Goal: Task Accomplishment & Management: Complete application form

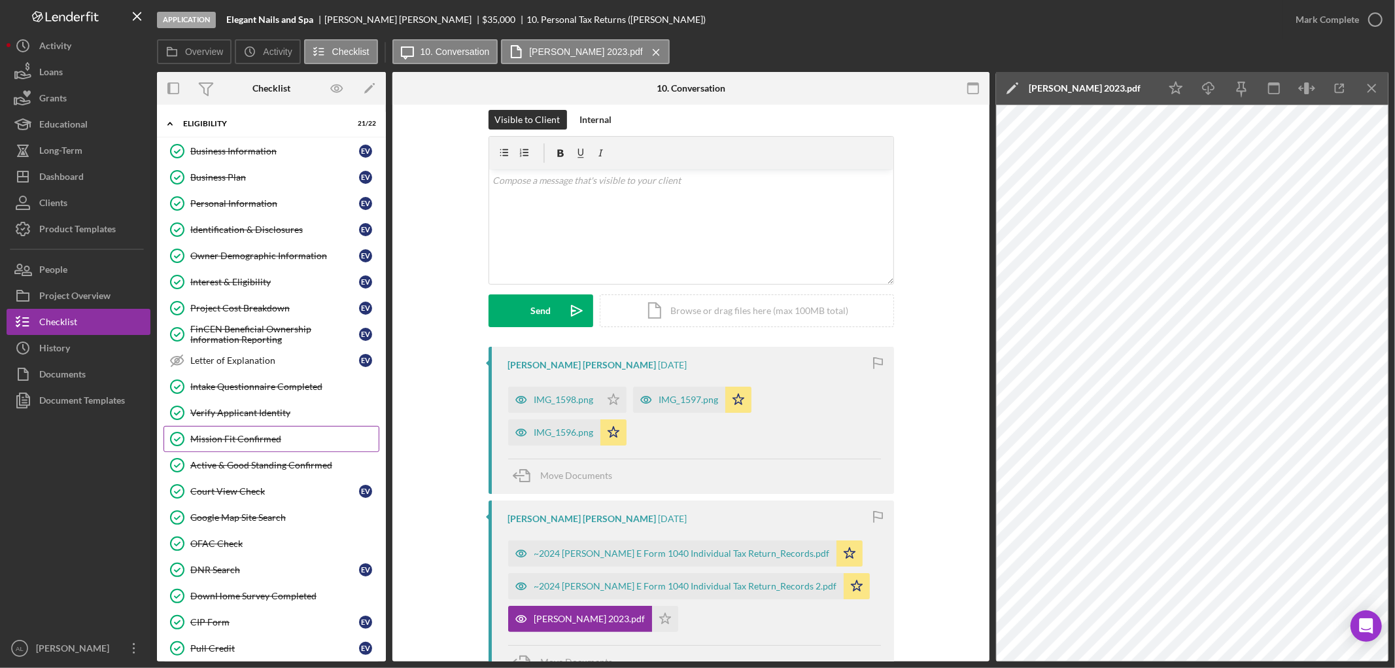
click at [277, 441] on div "Mission Fit Confirmed" at bounding box center [284, 438] width 188 height 10
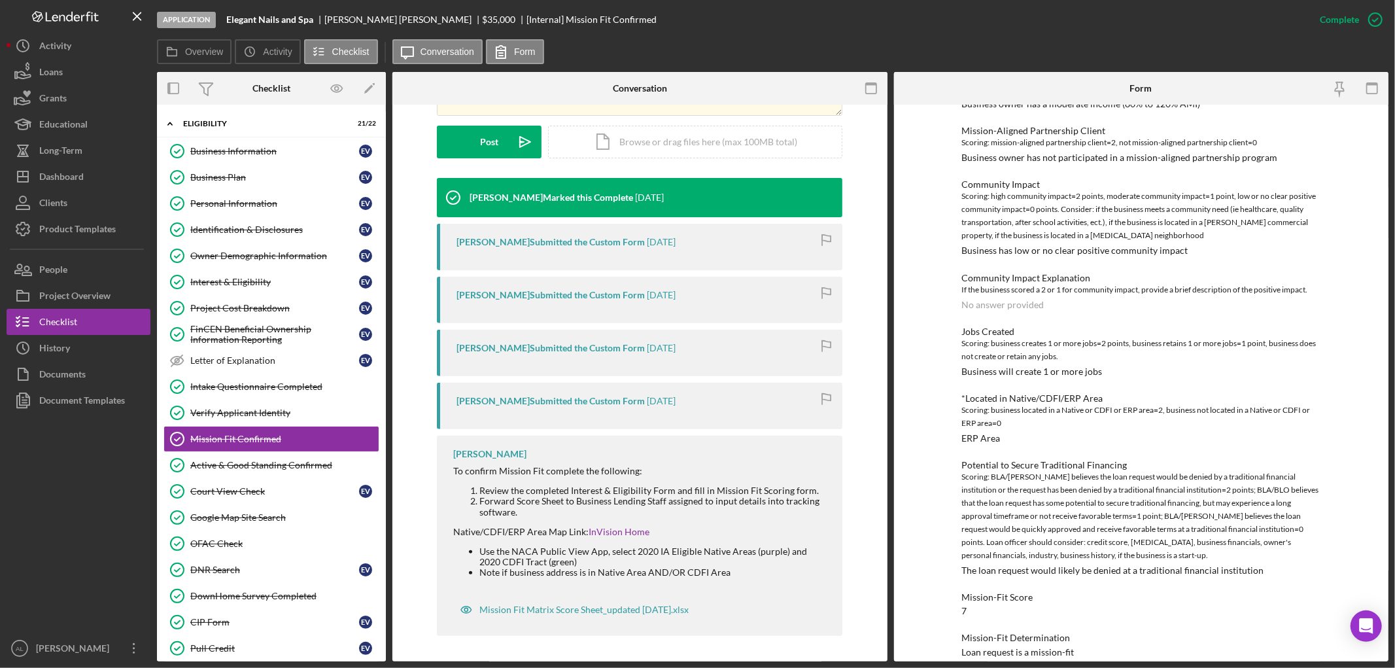
scroll to position [430, 0]
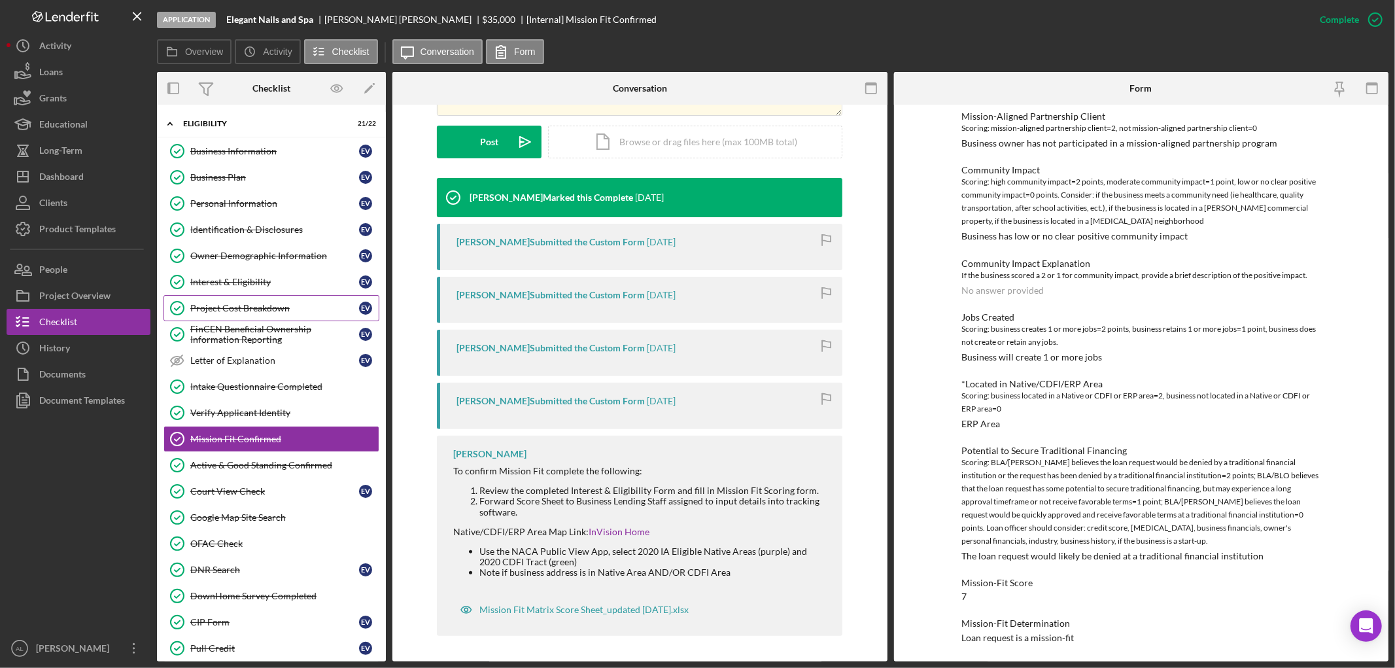
click at [264, 318] on link "Project Cost Breakdown Project Cost Breakdown E V" at bounding box center [271, 308] width 216 height 26
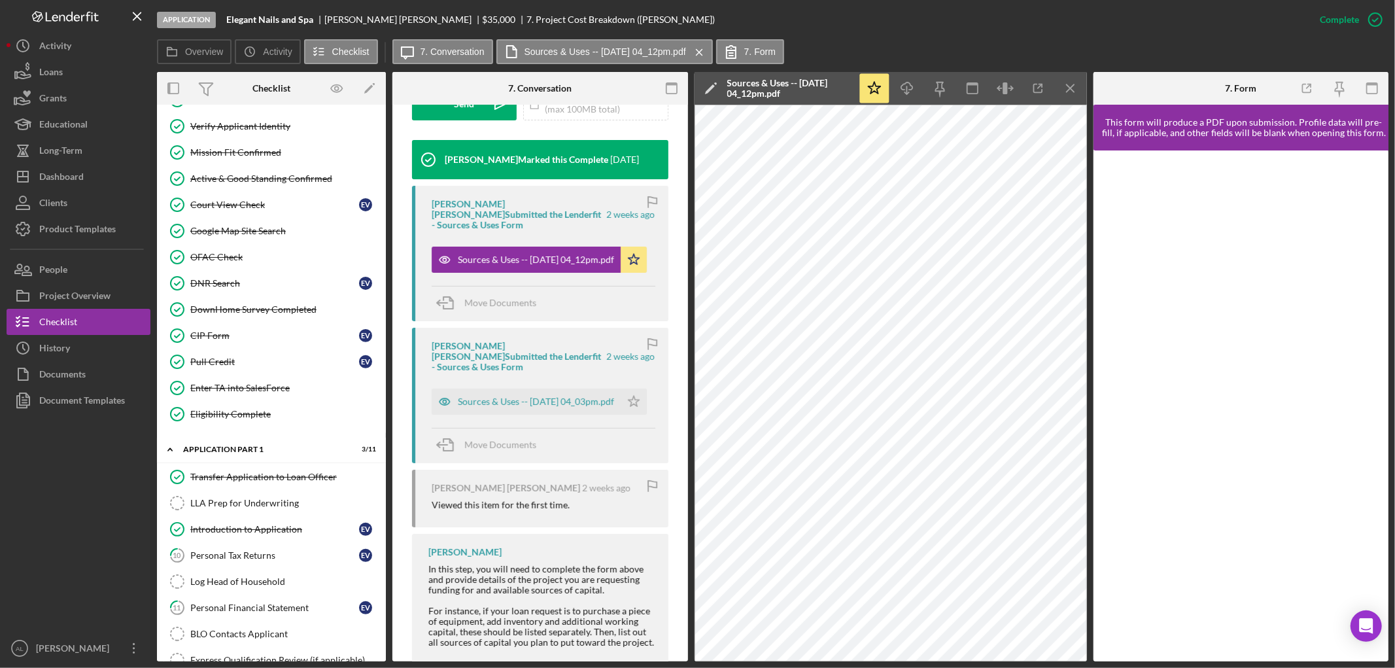
scroll to position [288, 0]
click at [248, 360] on div "Pull Credit" at bounding box center [274, 360] width 169 height 10
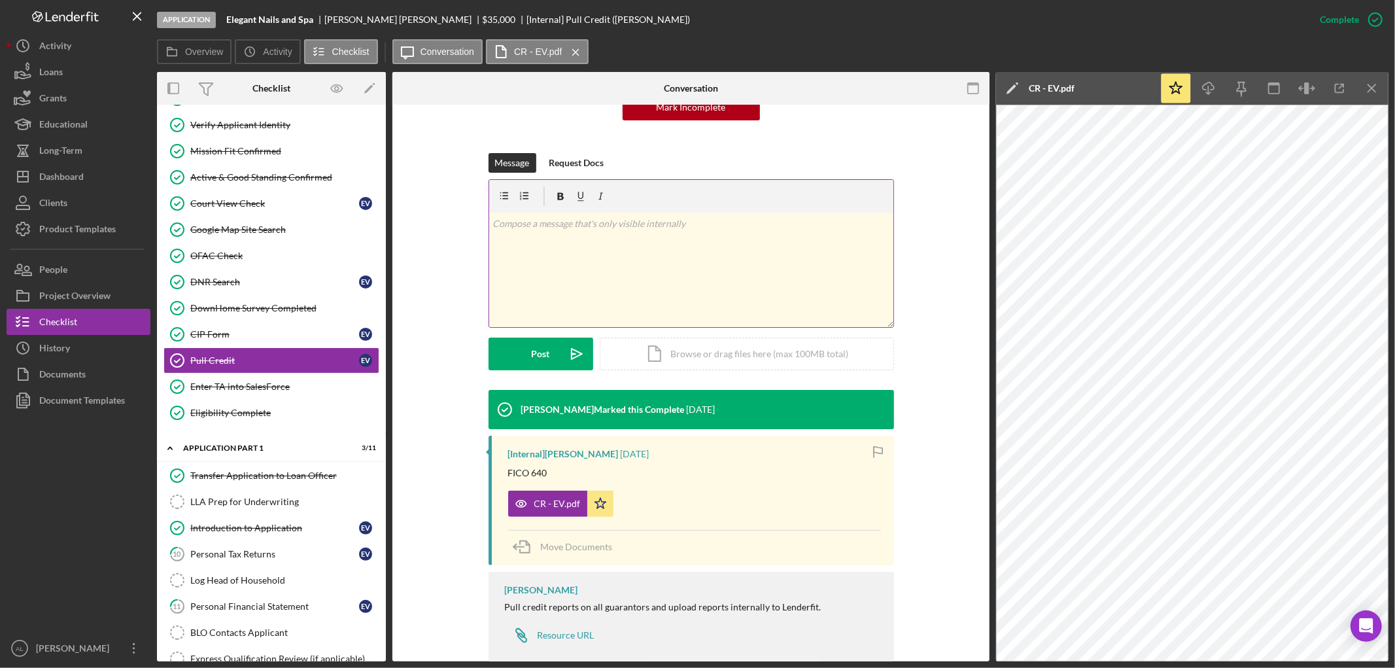
scroll to position [177, 0]
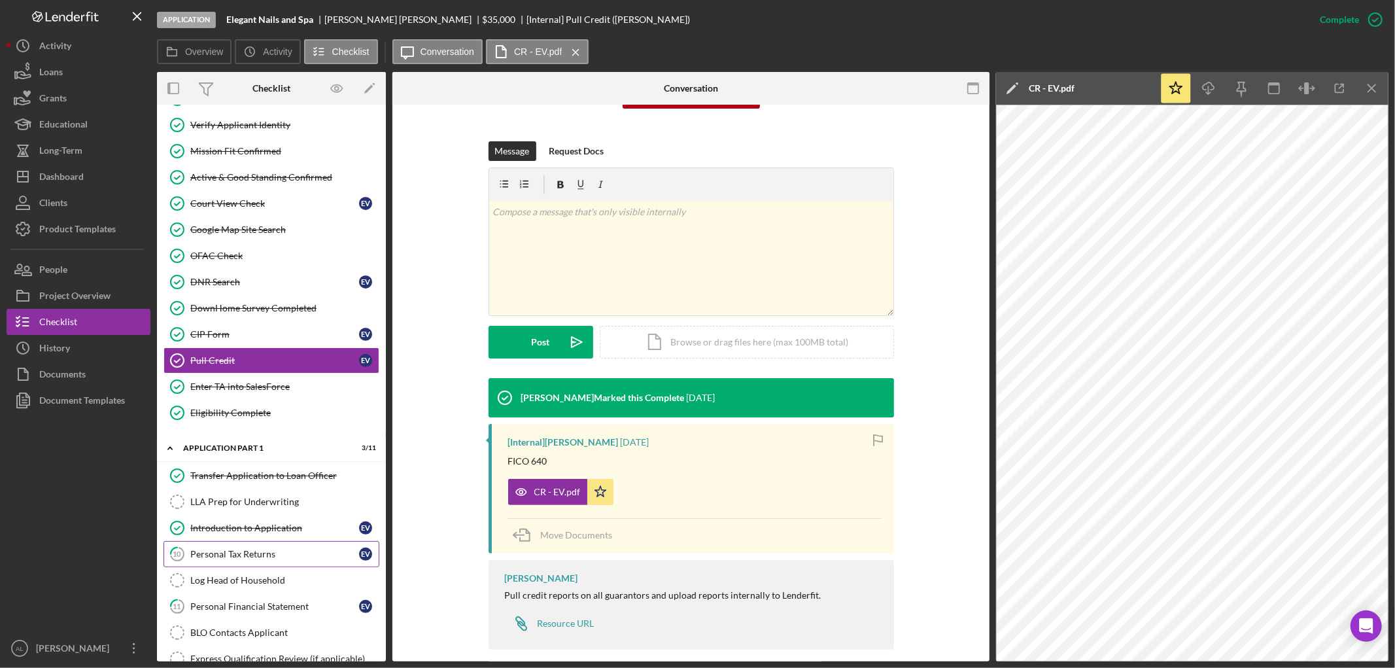
click at [275, 549] on link "10 Personal Tax Returns E V" at bounding box center [271, 554] width 216 height 26
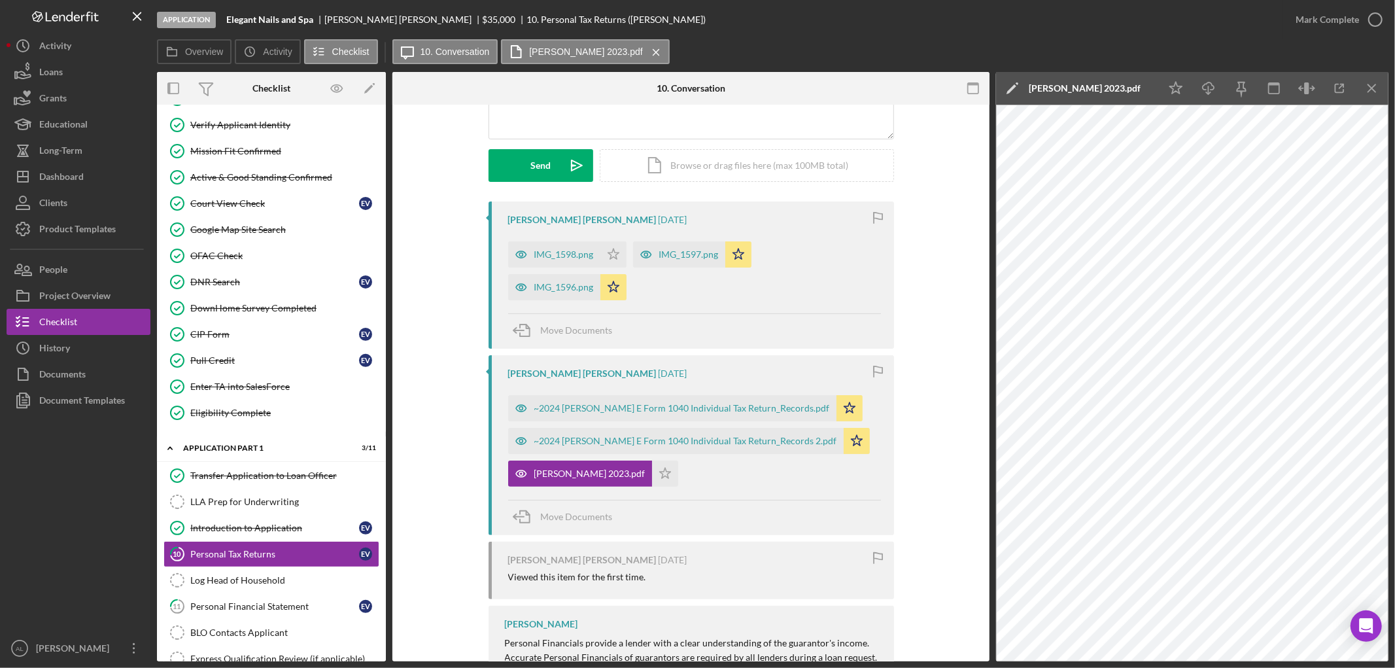
scroll to position [160, 0]
click at [569, 250] on div "IMG_1598.png" at bounding box center [563, 253] width 59 height 10
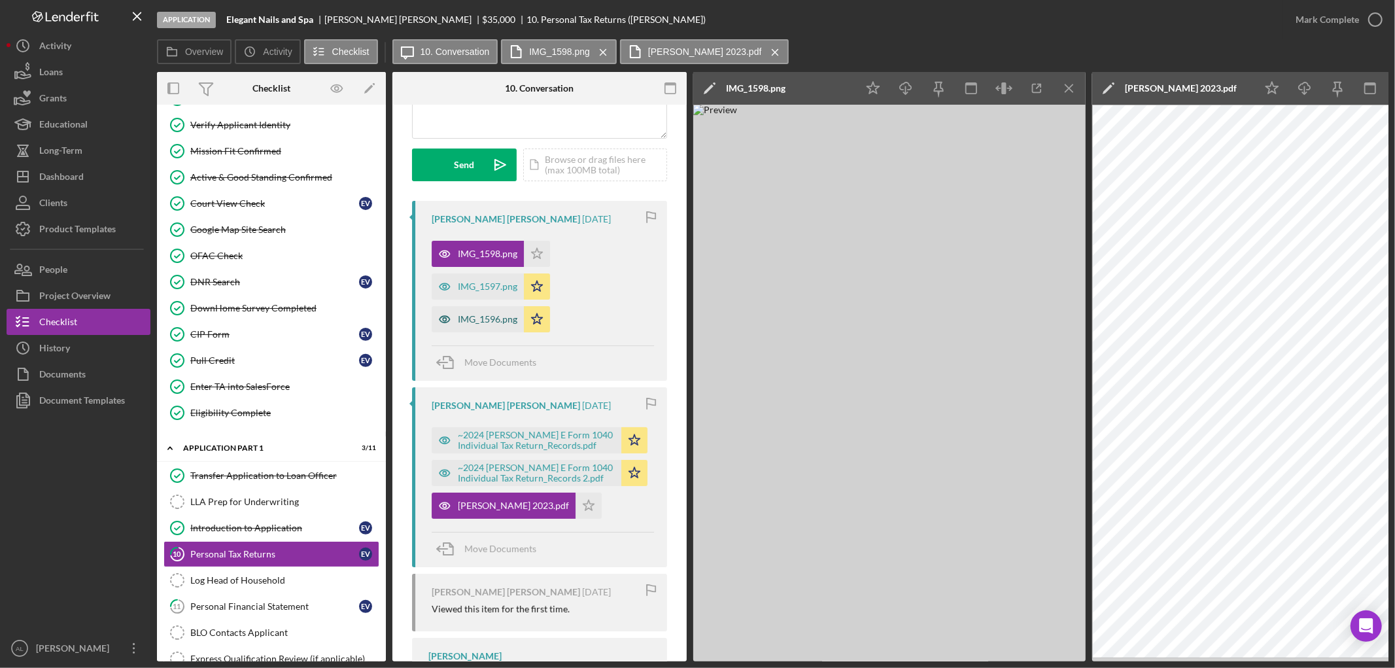
click at [486, 318] on div "IMG_1596.png" at bounding box center [487, 319] width 59 height 10
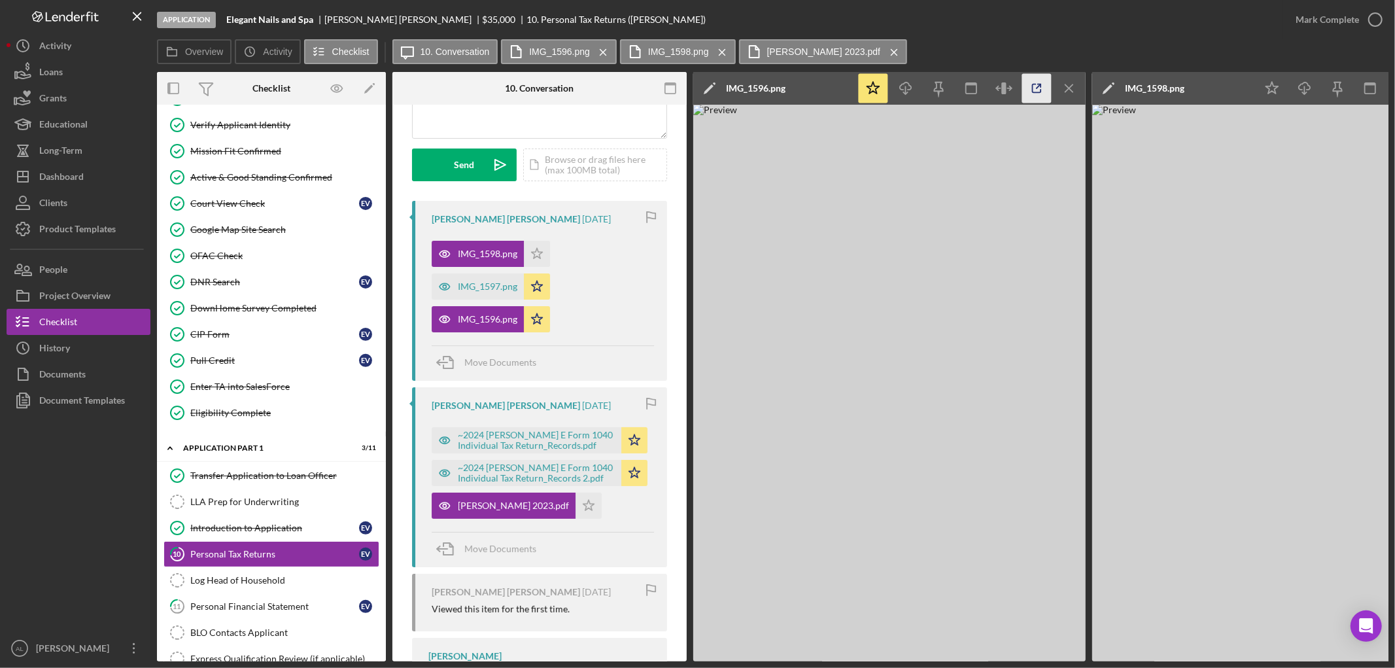
click at [1046, 100] on icon "button" at bounding box center [1036, 88] width 29 height 29
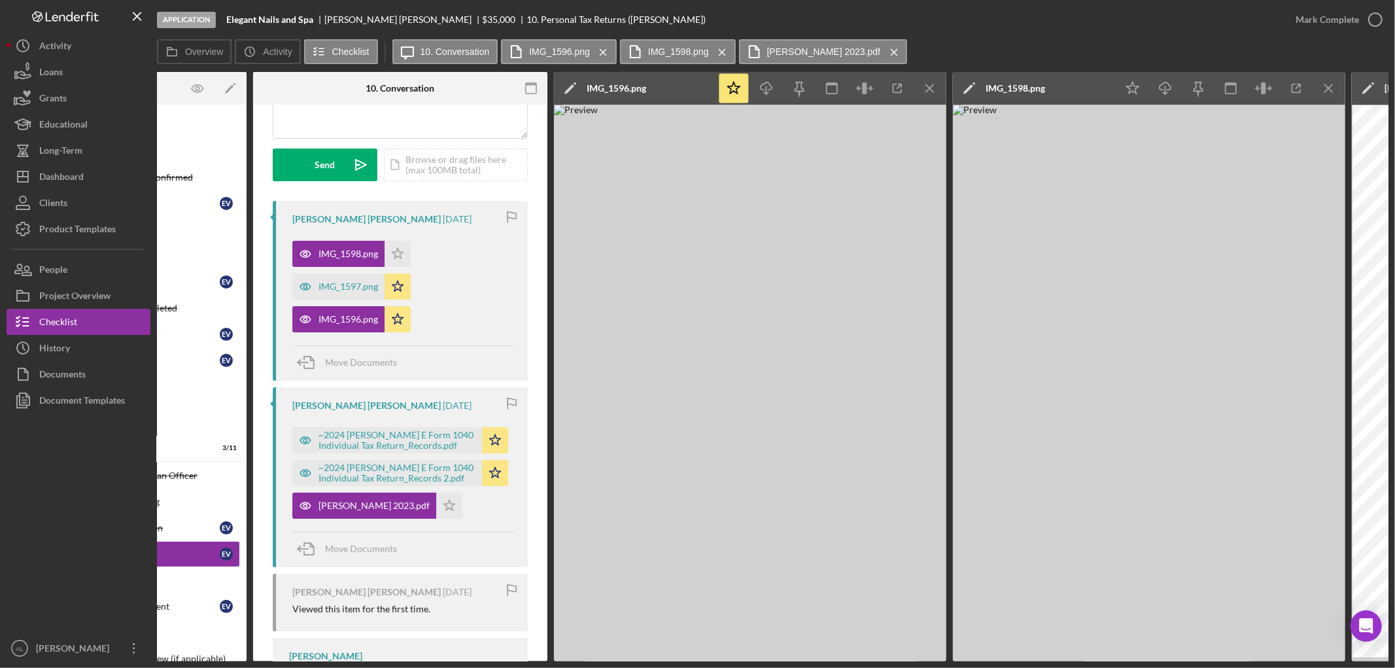
scroll to position [0, 194]
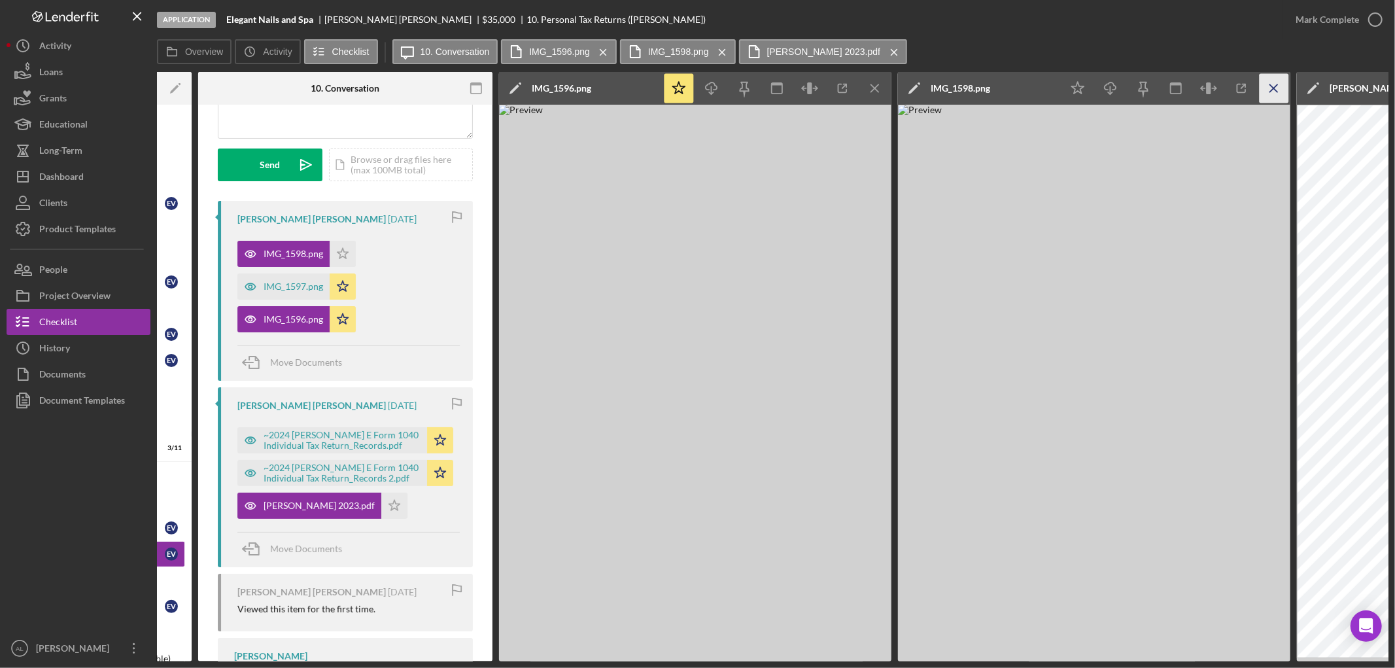
click at [1279, 89] on icon "Icon/Menu Close" at bounding box center [1273, 88] width 29 height 29
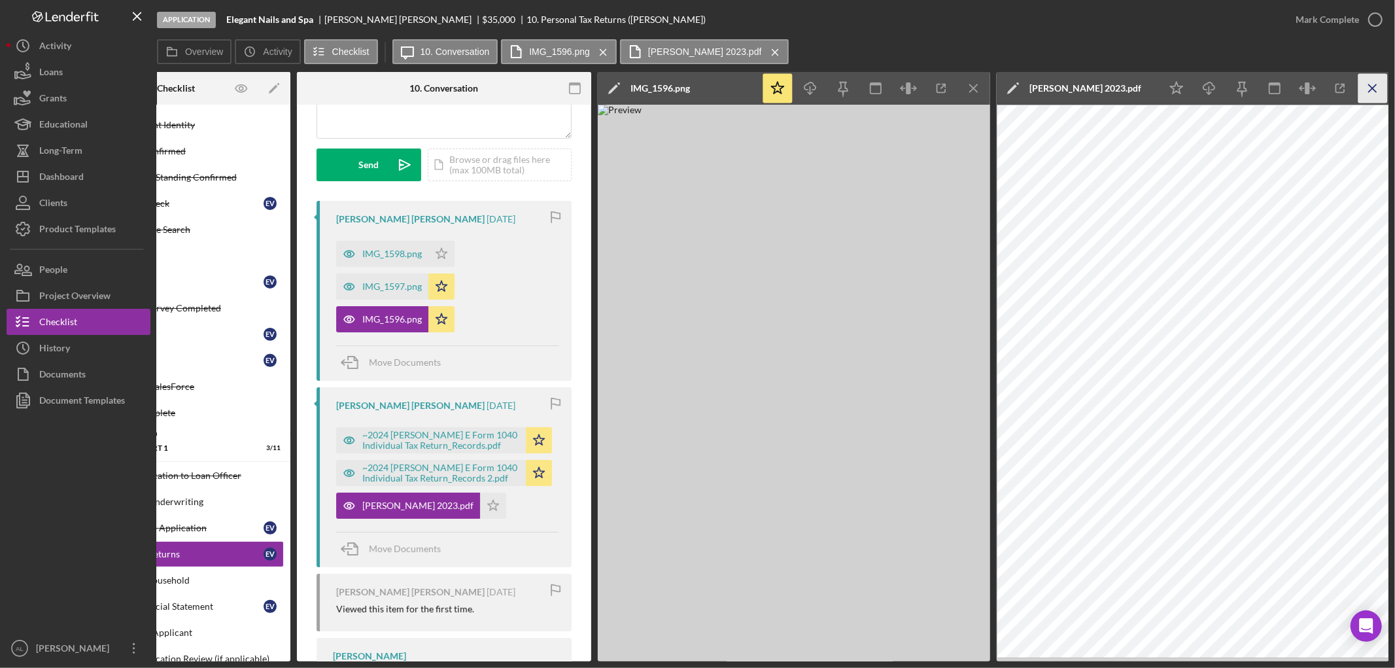
click at [1376, 88] on icon "Icon/Menu Close" at bounding box center [1372, 88] width 29 height 29
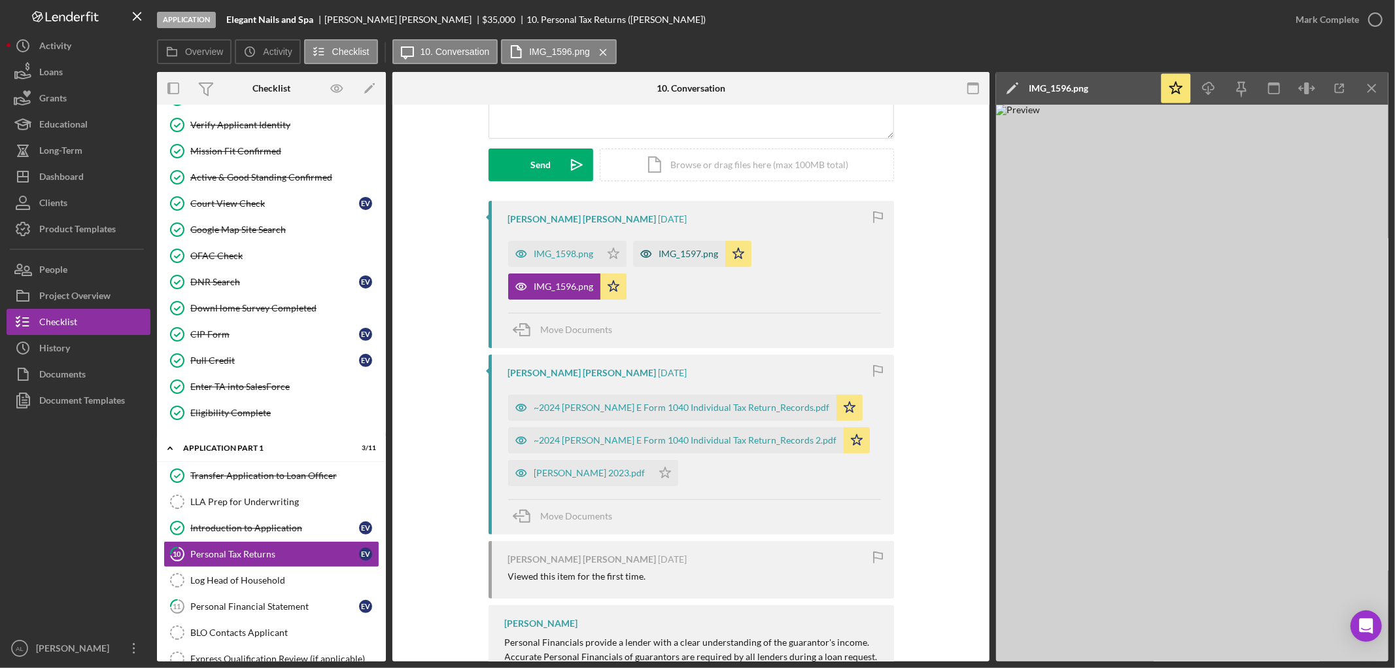
click at [696, 243] on div "IMG_1597.png" at bounding box center [679, 254] width 92 height 26
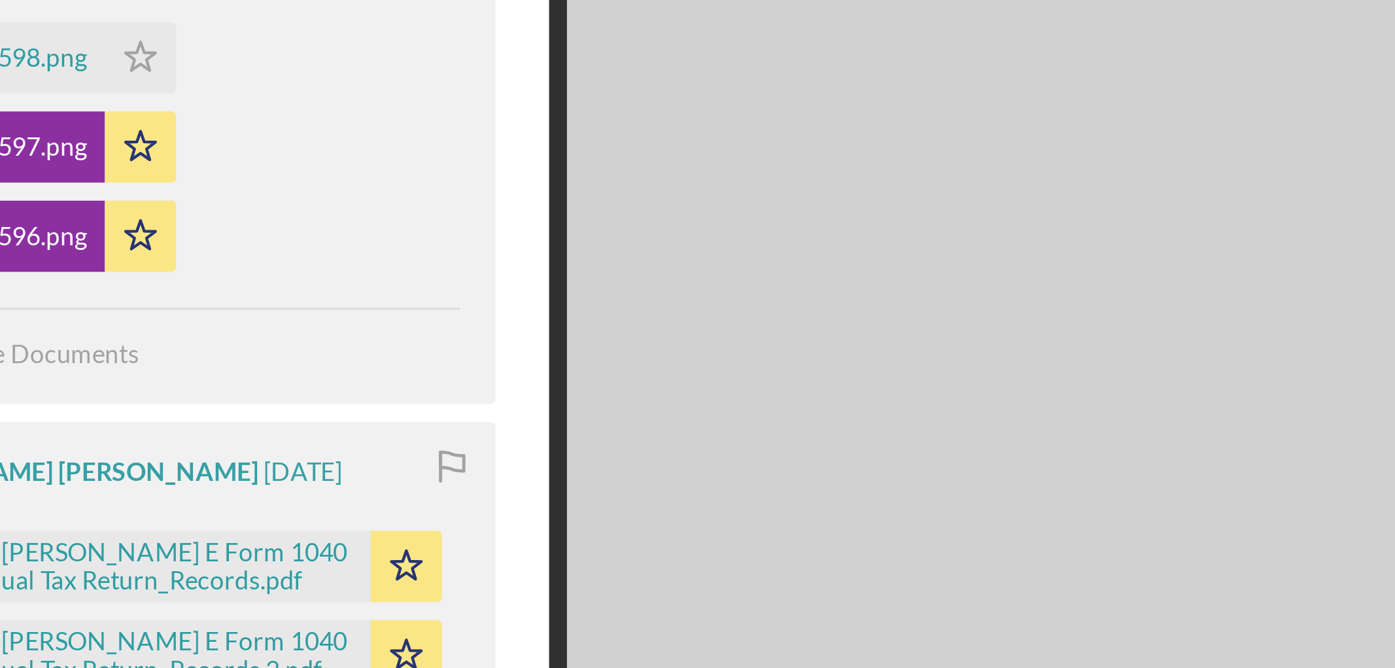
click at [508, 386] on div "[PERSON_NAME] [PERSON_NAME] [DATE] IMG_1598.png Icon/Star IMG_1597.png Icon/Sta…" at bounding box center [539, 530] width 255 height 659
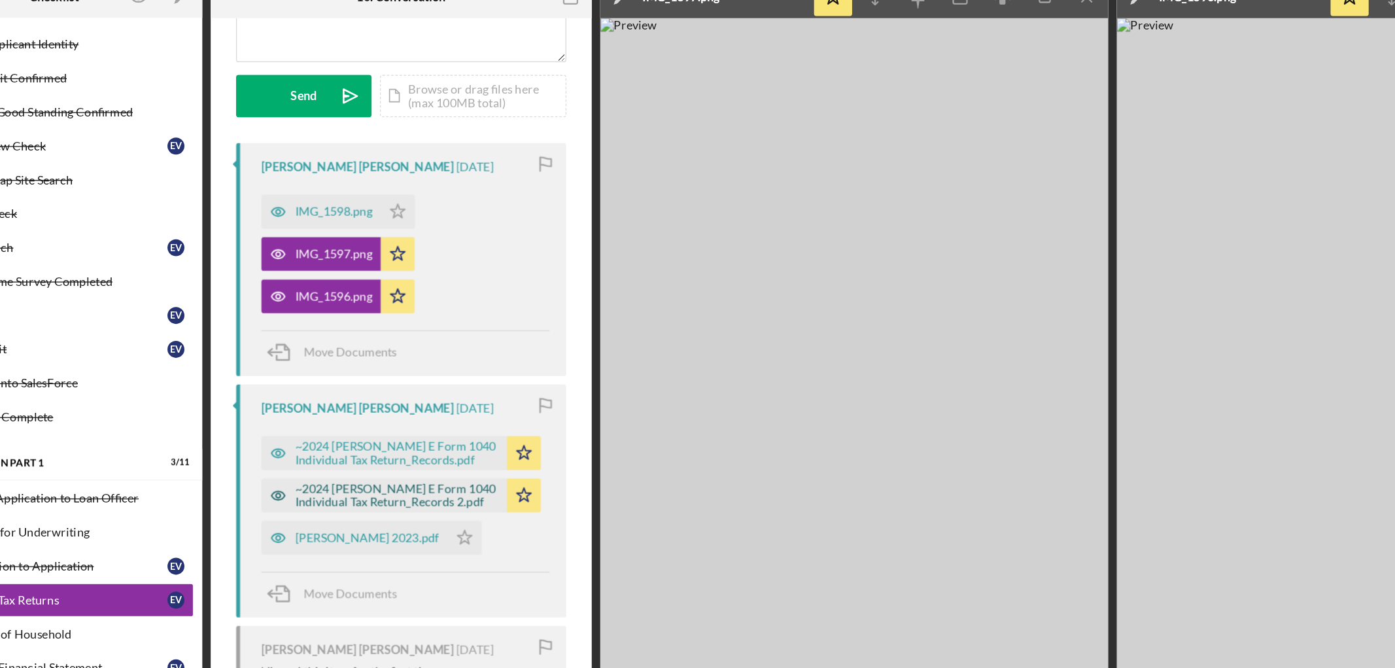
click at [554, 466] on div "~2024 [PERSON_NAME] E Form 1040 Individual Tax Return_Records 2.pdf" at bounding box center [536, 472] width 157 height 21
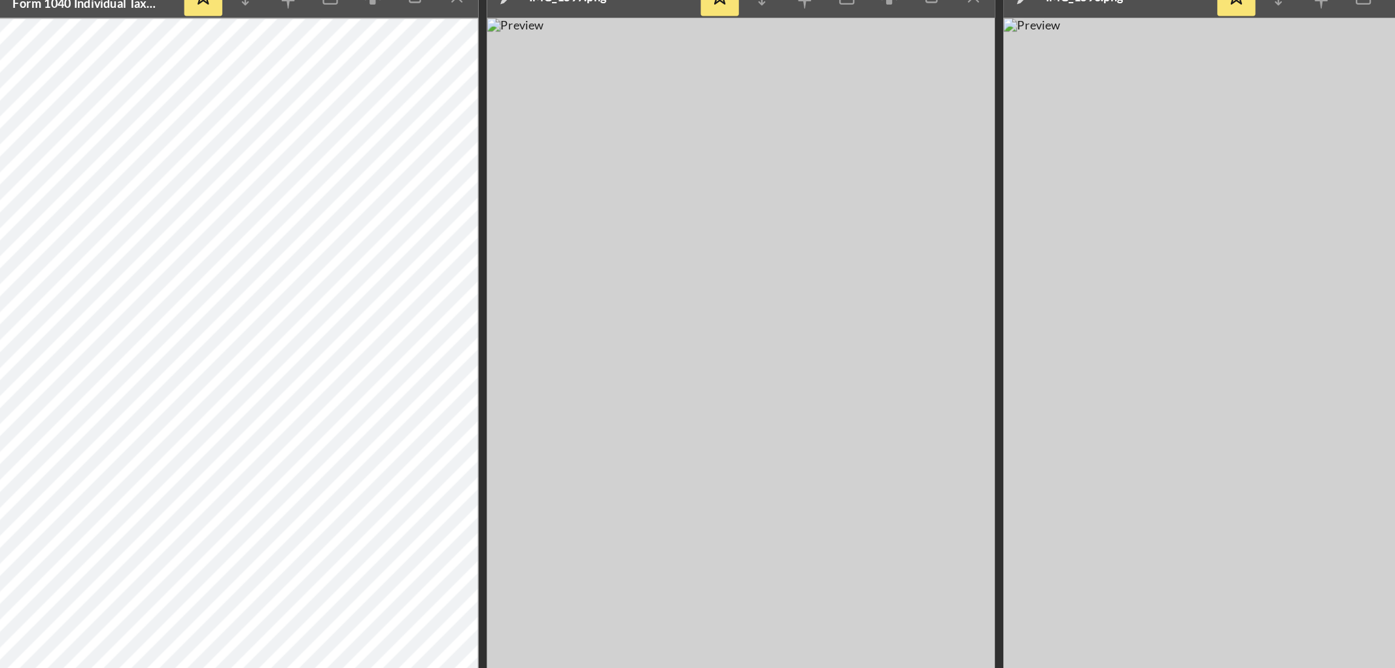
scroll to position [0, 494]
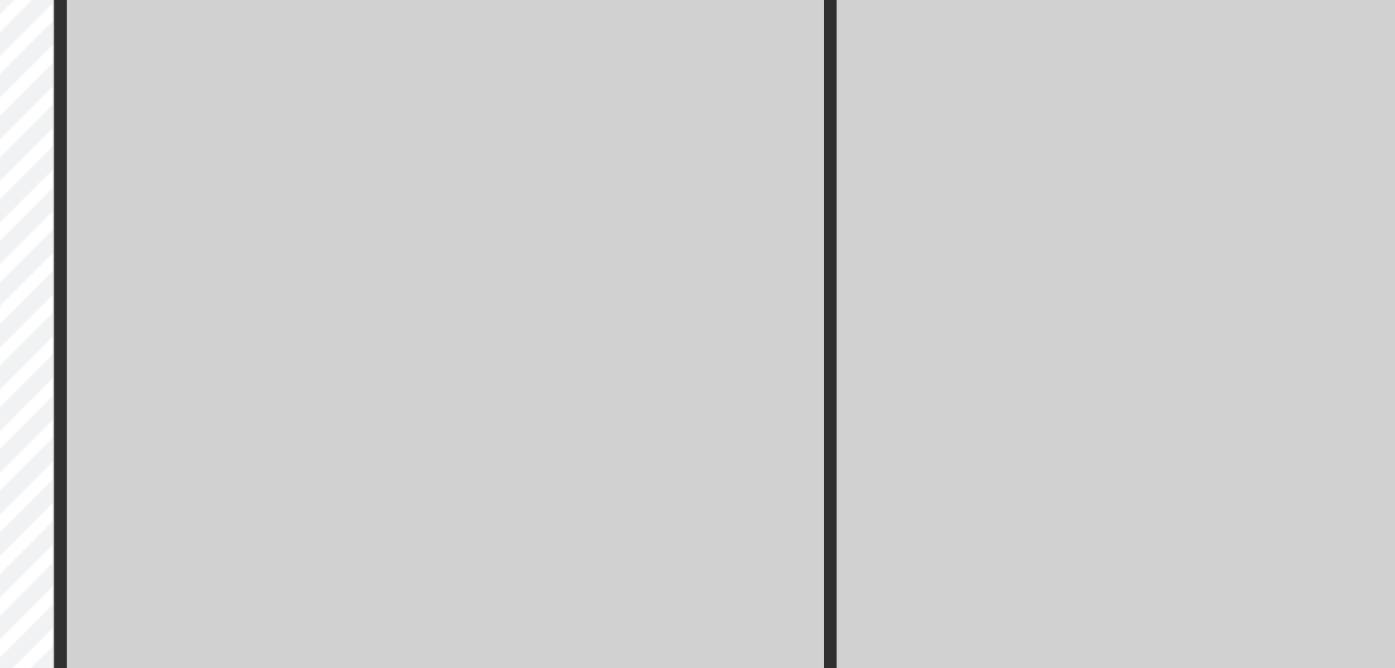
click at [1234, 410] on img at bounding box center [1192, 383] width 392 height 556
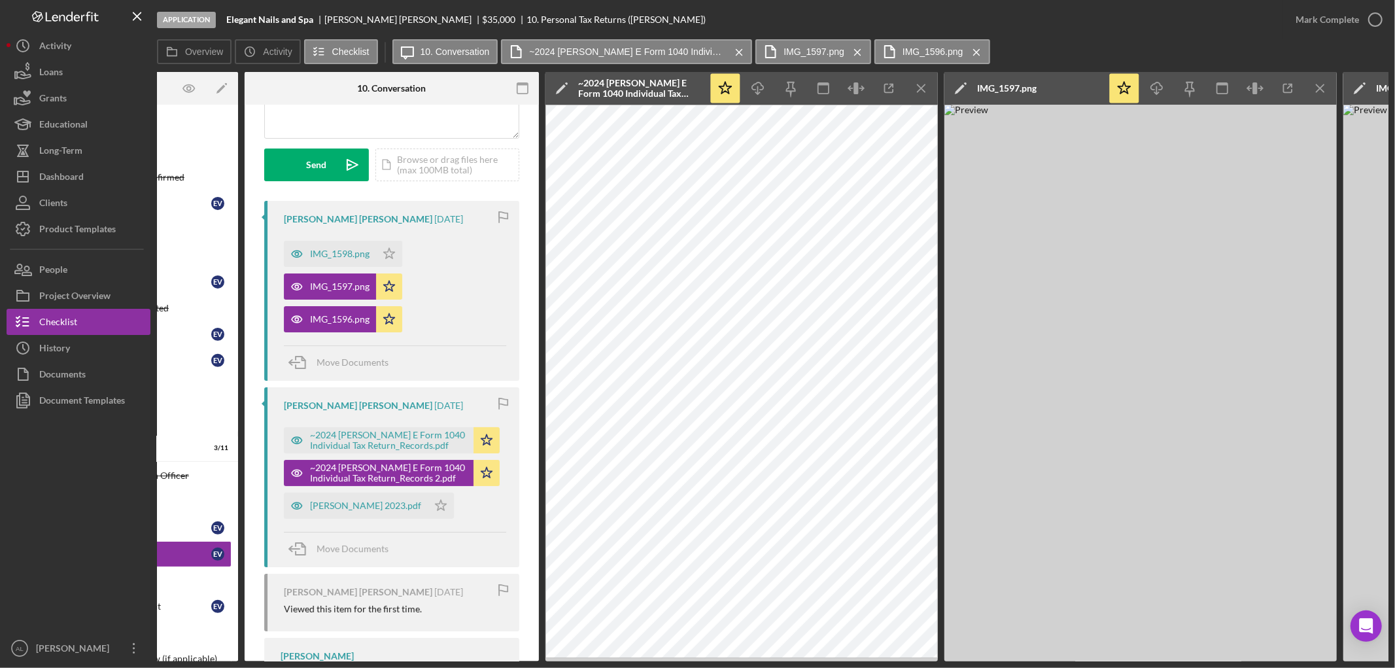
scroll to position [0, 149]
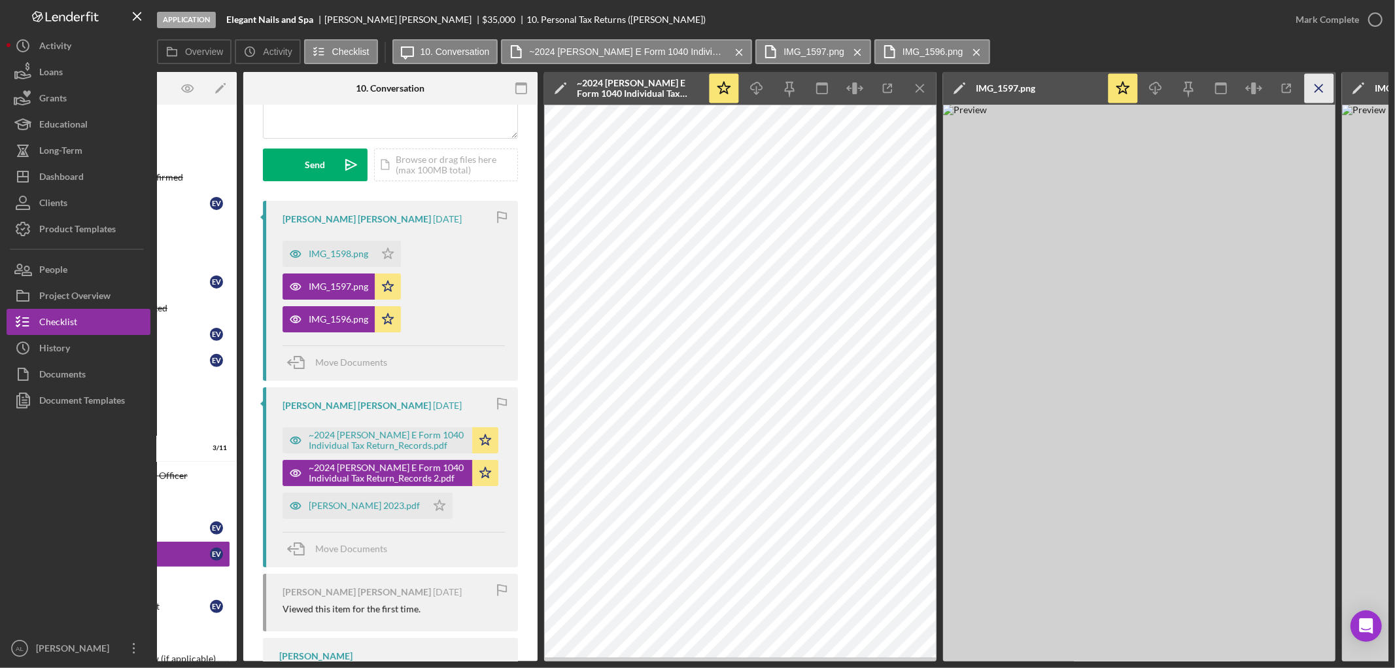
drag, startPoint x: 1069, startPoint y: 280, endPoint x: 1324, endPoint y: 89, distance: 318.5
click at [1324, 89] on icon "Icon/Menu Close" at bounding box center [1318, 88] width 29 height 29
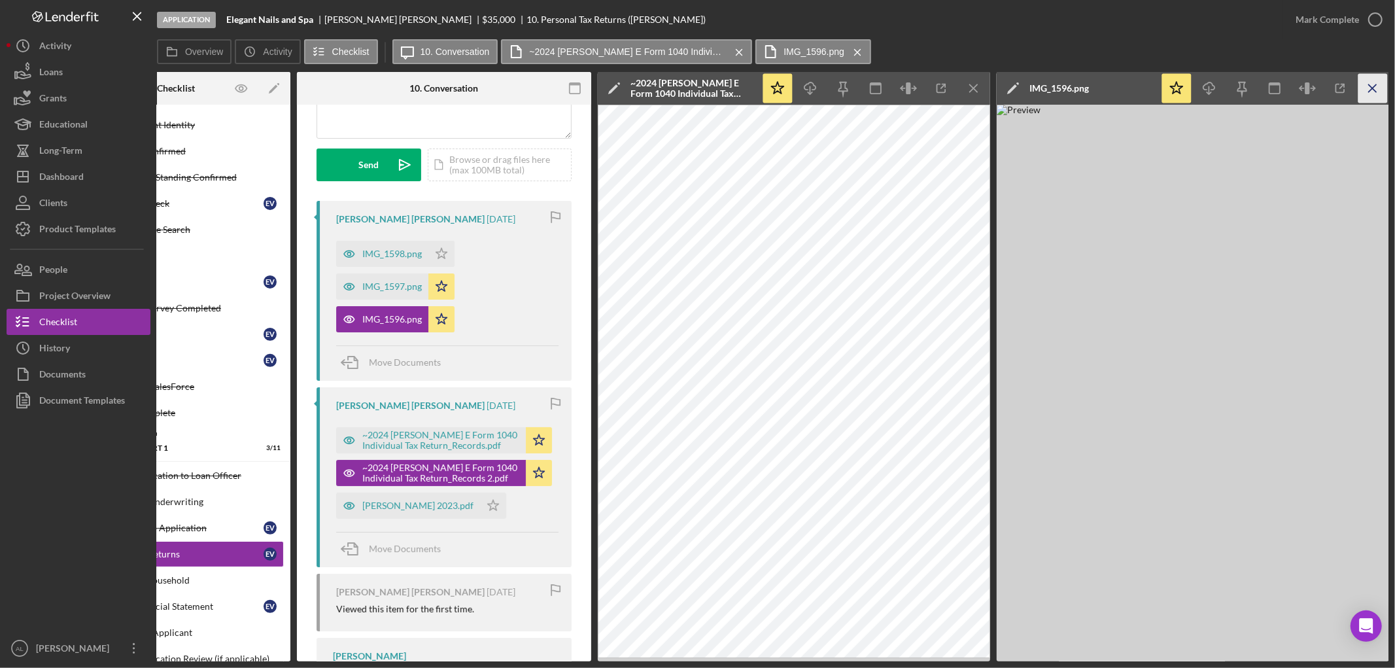
click at [1367, 92] on icon "Icon/Menu Close" at bounding box center [1372, 88] width 29 height 29
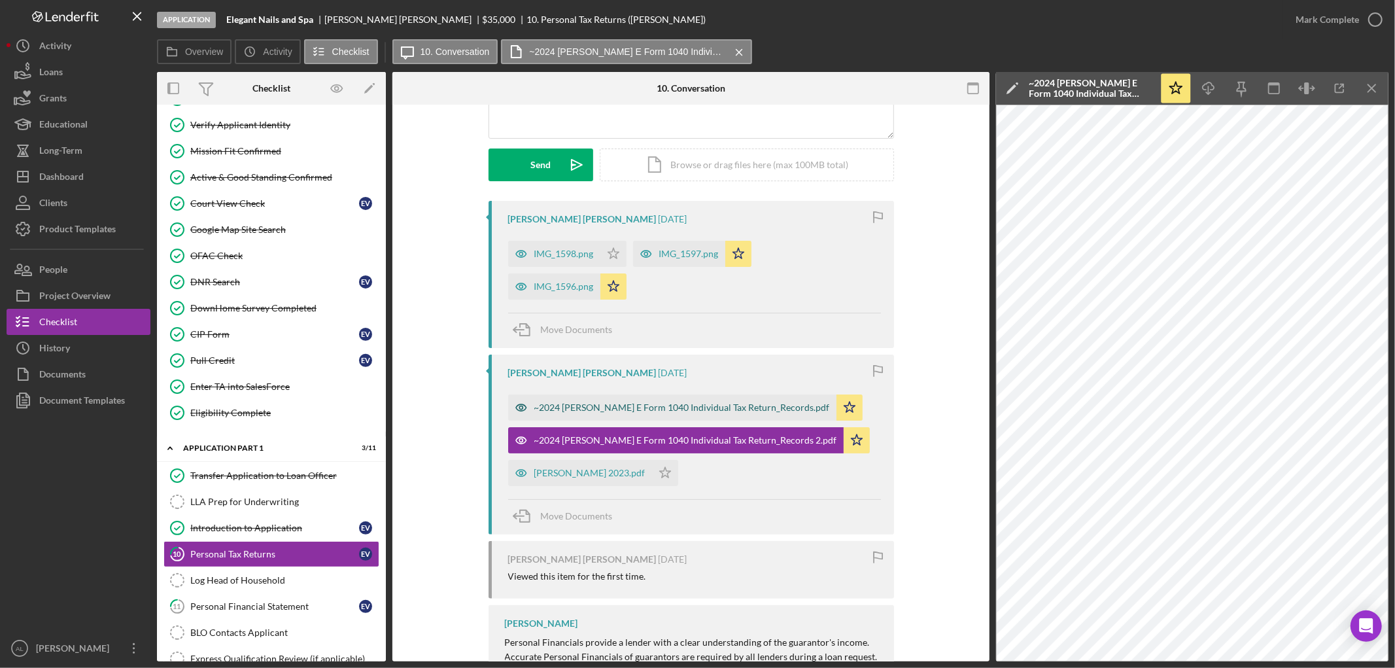
click at [681, 396] on div "~2024 [PERSON_NAME] E Form 1040 Individual Tax Return_Records.pdf" at bounding box center [672, 407] width 328 height 26
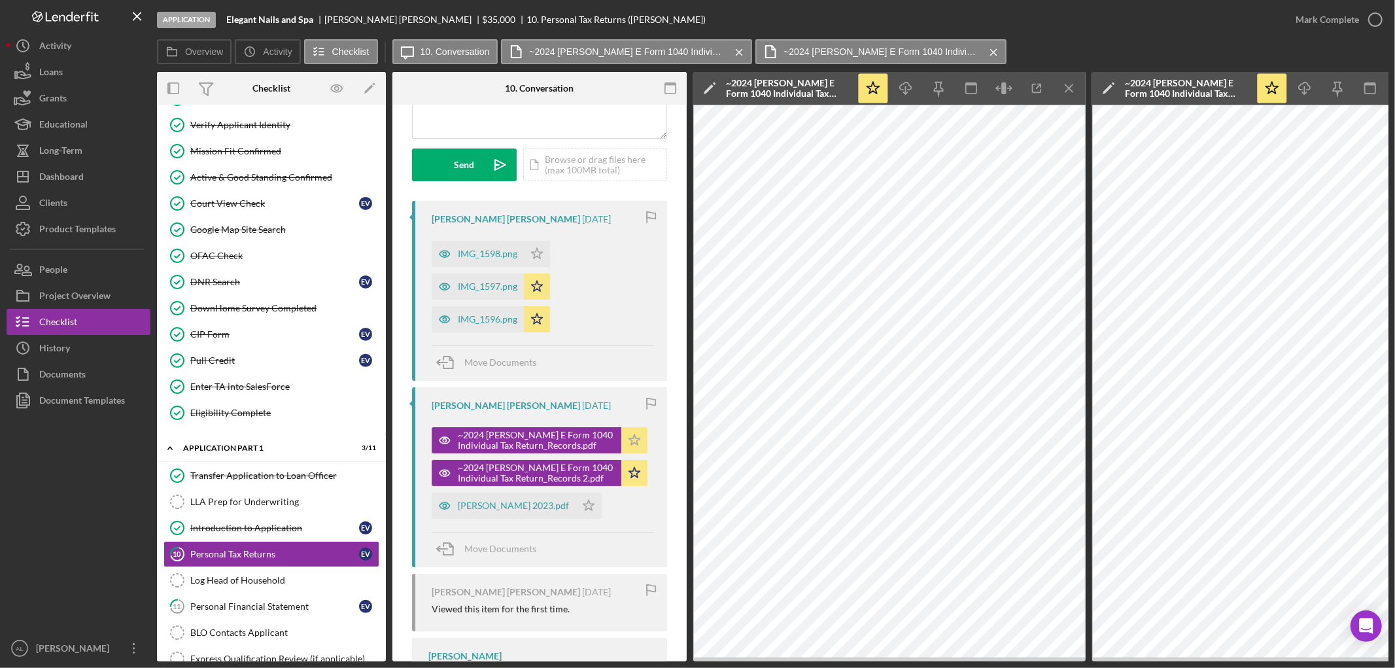
click at [624, 436] on icon "Icon/Star" at bounding box center [634, 440] width 26 height 26
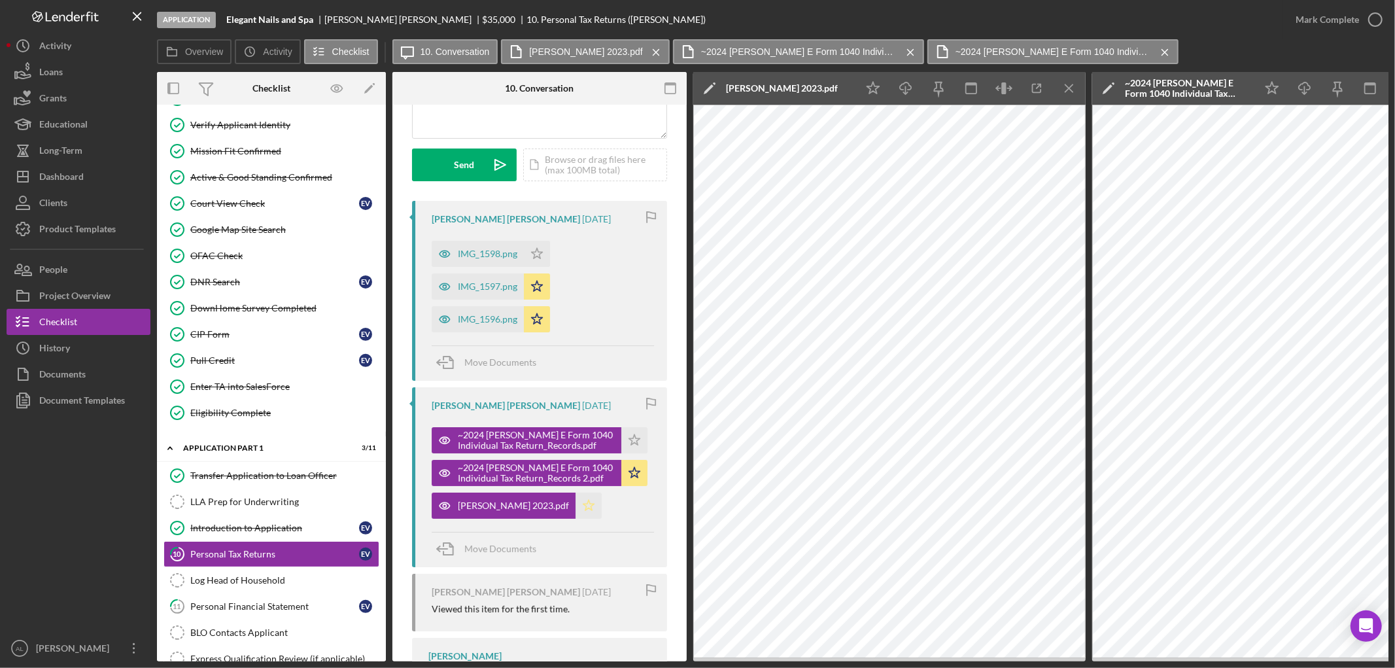
click at [575, 506] on icon "Icon/Star" at bounding box center [588, 505] width 26 height 26
click at [263, 605] on div "Personal Financial Statement" at bounding box center [274, 606] width 169 height 10
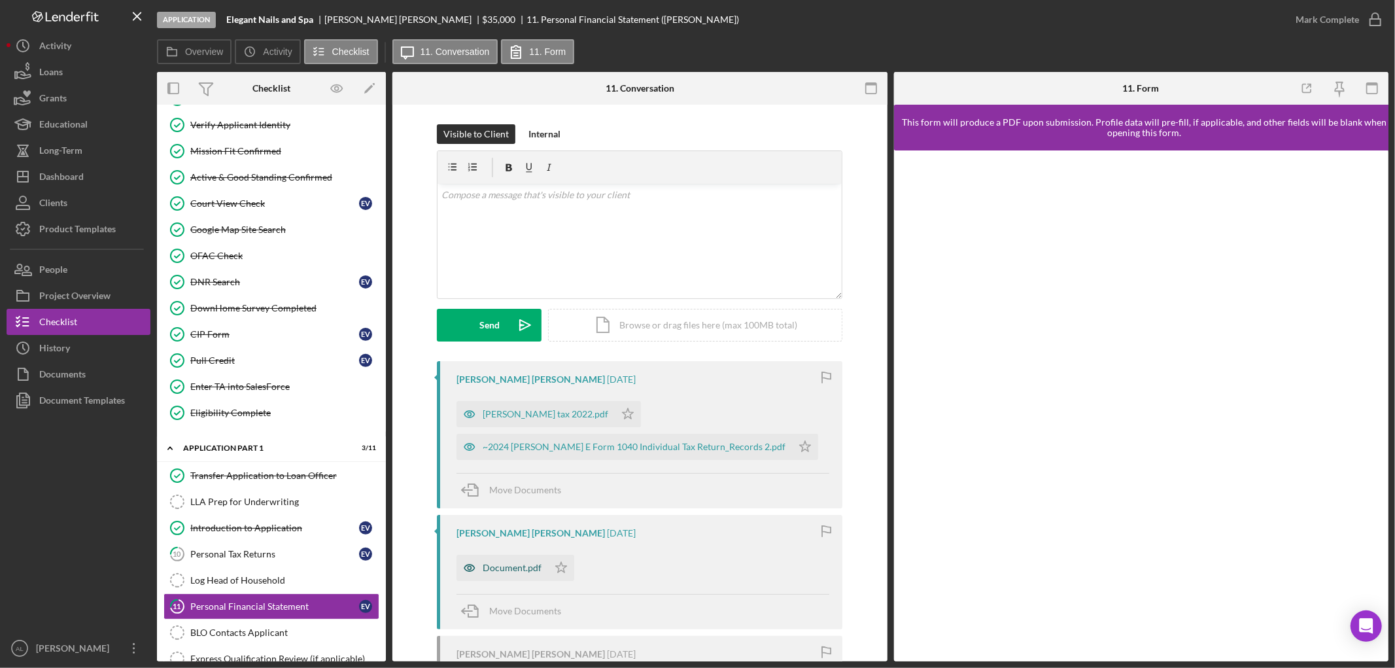
click at [515, 572] on div "Document.pdf" at bounding box center [512, 567] width 59 height 10
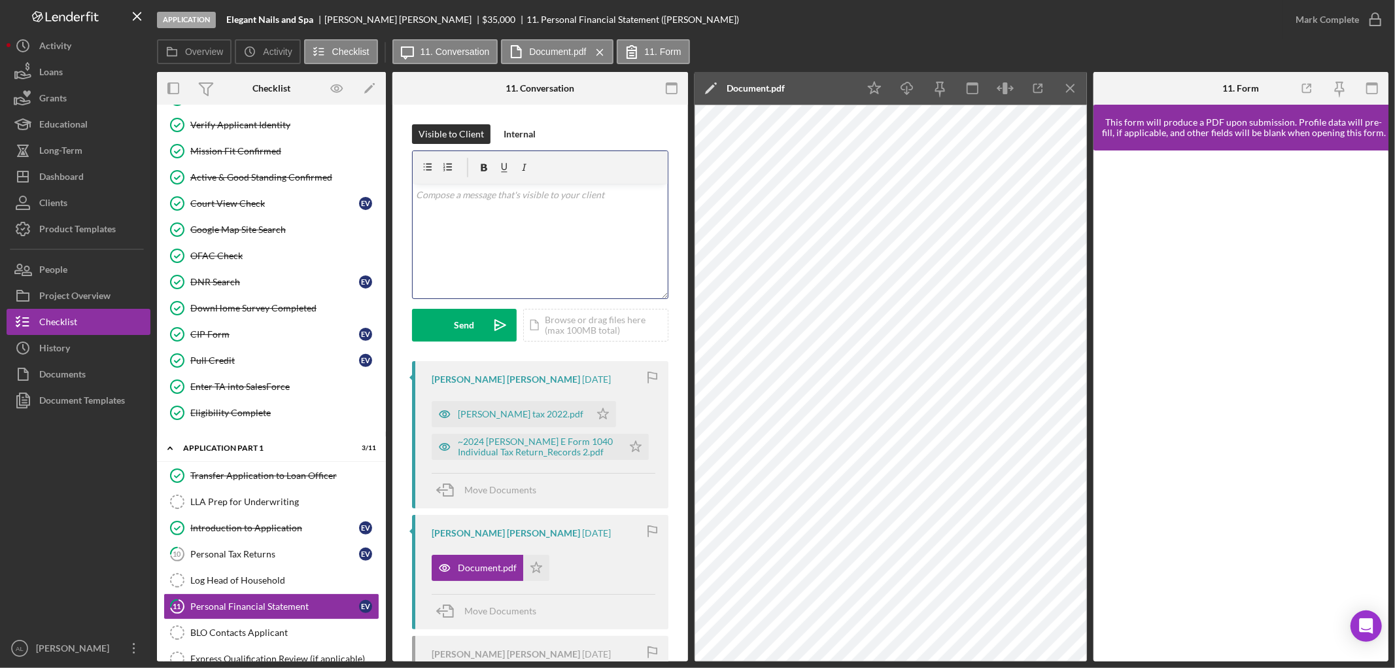
click at [598, 203] on div "v Color teal Color pink Remove color Add row above Add row below Add column bef…" at bounding box center [540, 241] width 255 height 114
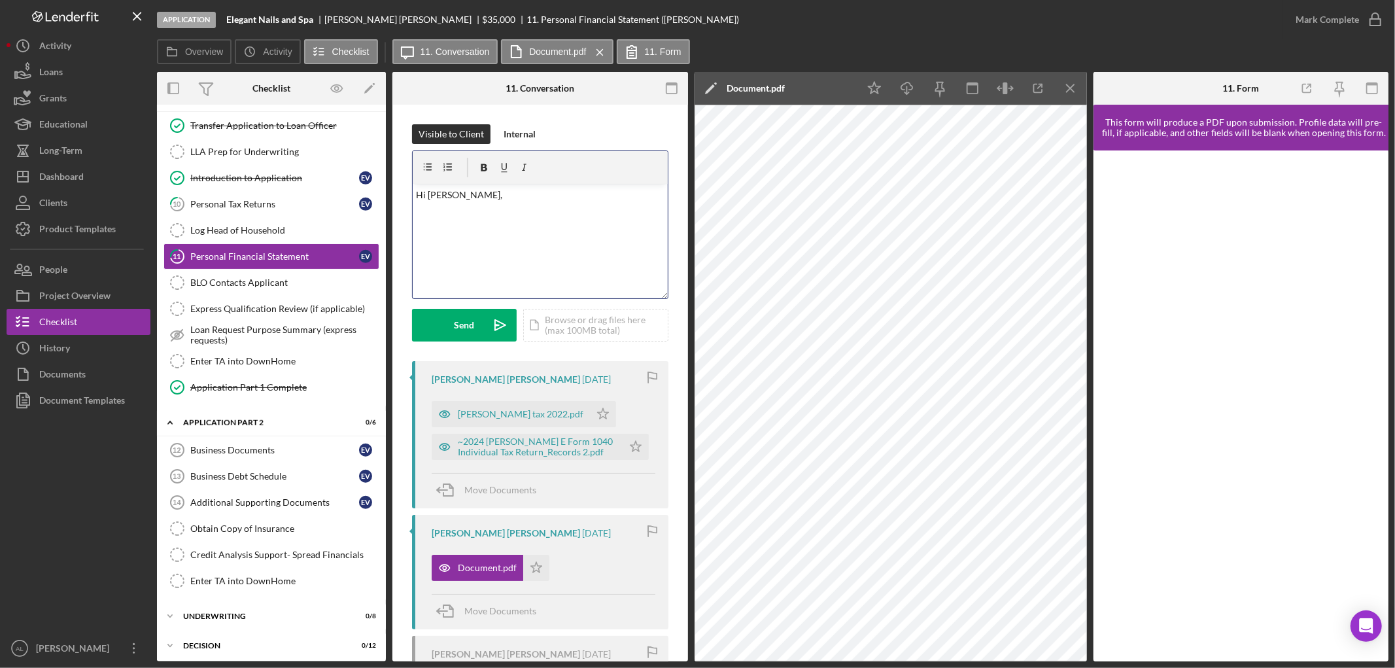
scroll to position [639, 0]
click at [277, 448] on div "Business Documents" at bounding box center [274, 448] width 169 height 10
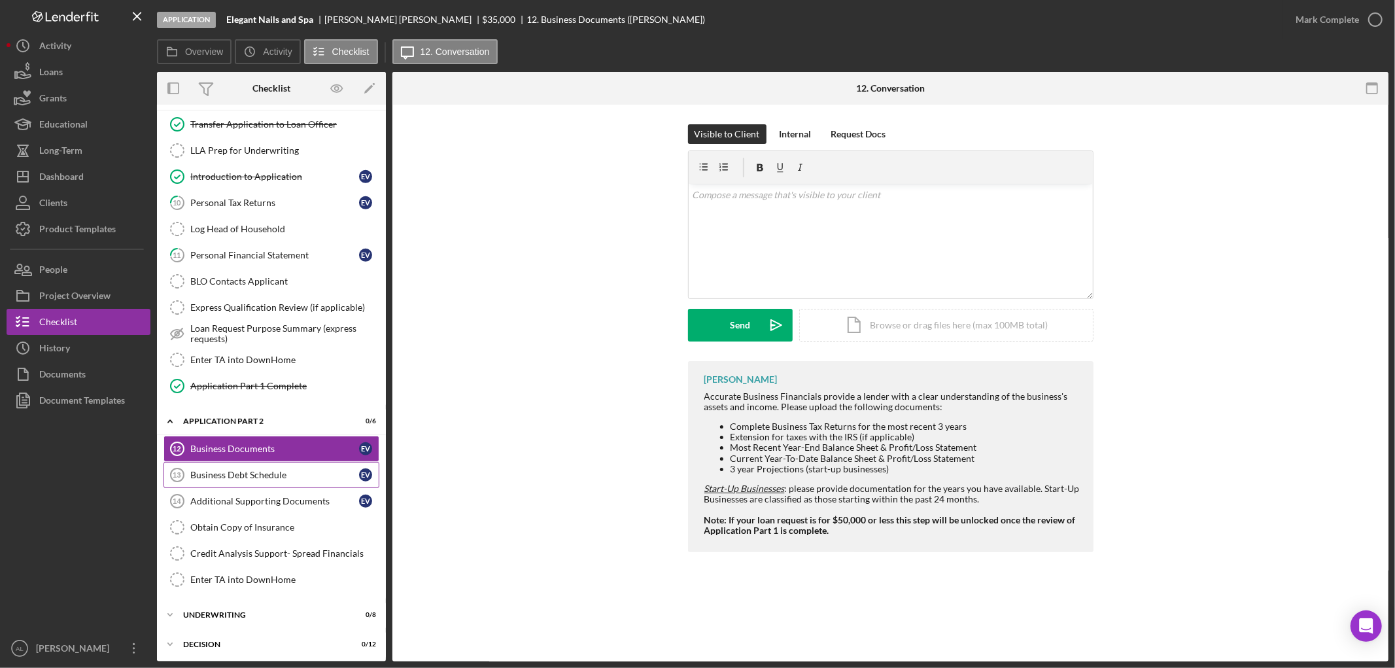
click at [291, 485] on link "Business Debt Schedule 13 Business Debt Schedule E V" at bounding box center [271, 475] width 216 height 26
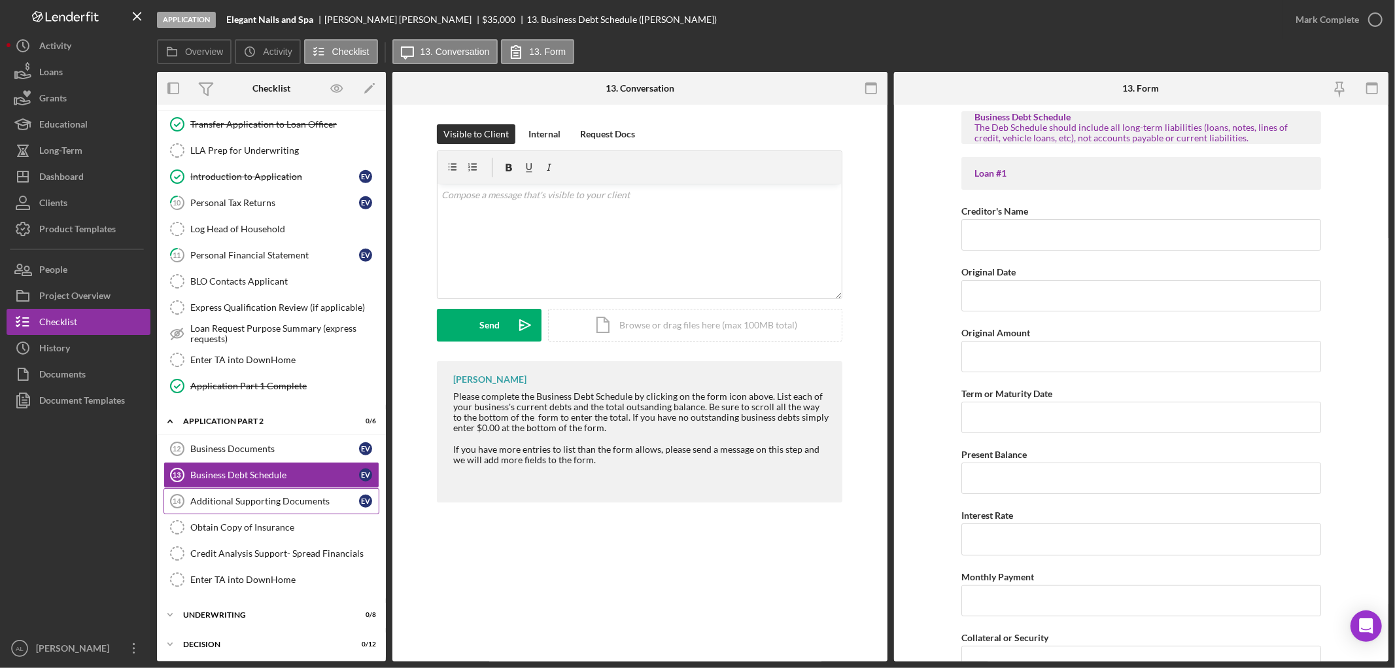
click at [282, 503] on div "Additional Supporting Documents" at bounding box center [274, 501] width 169 height 10
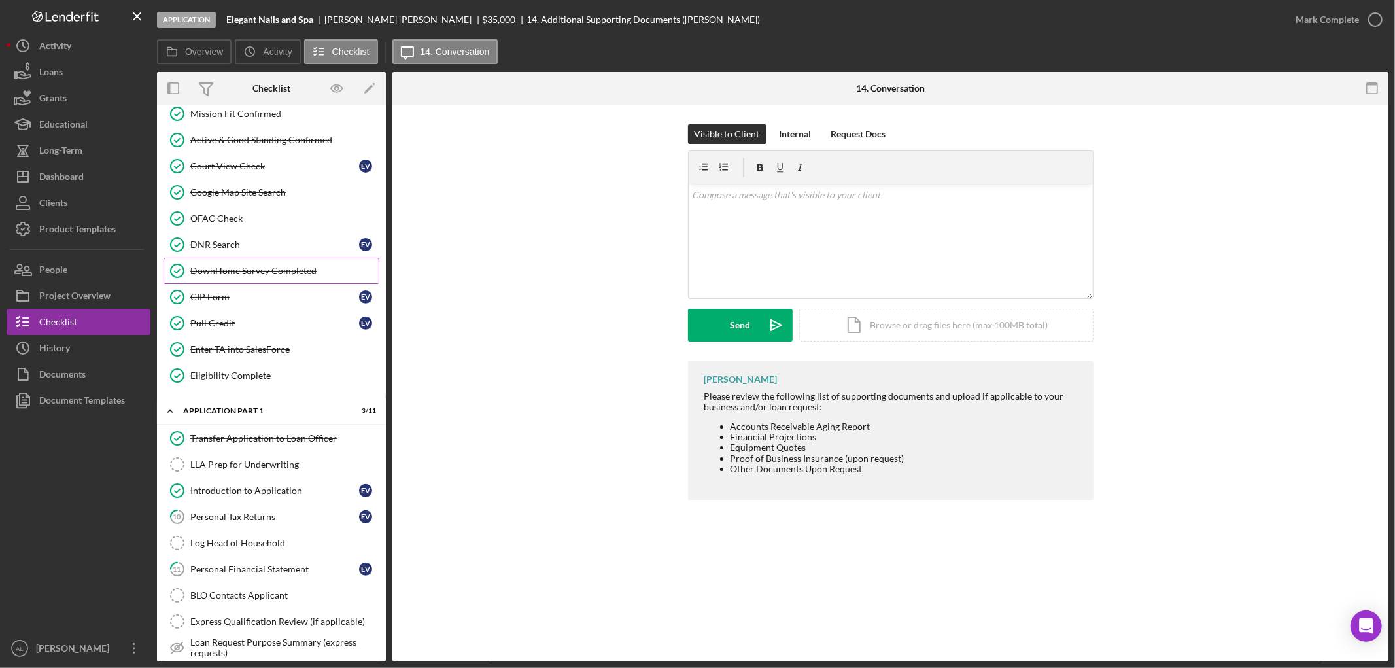
scroll to position [324, 0]
click at [278, 141] on div "Active & Good Standing Confirmed" at bounding box center [284, 140] width 188 height 10
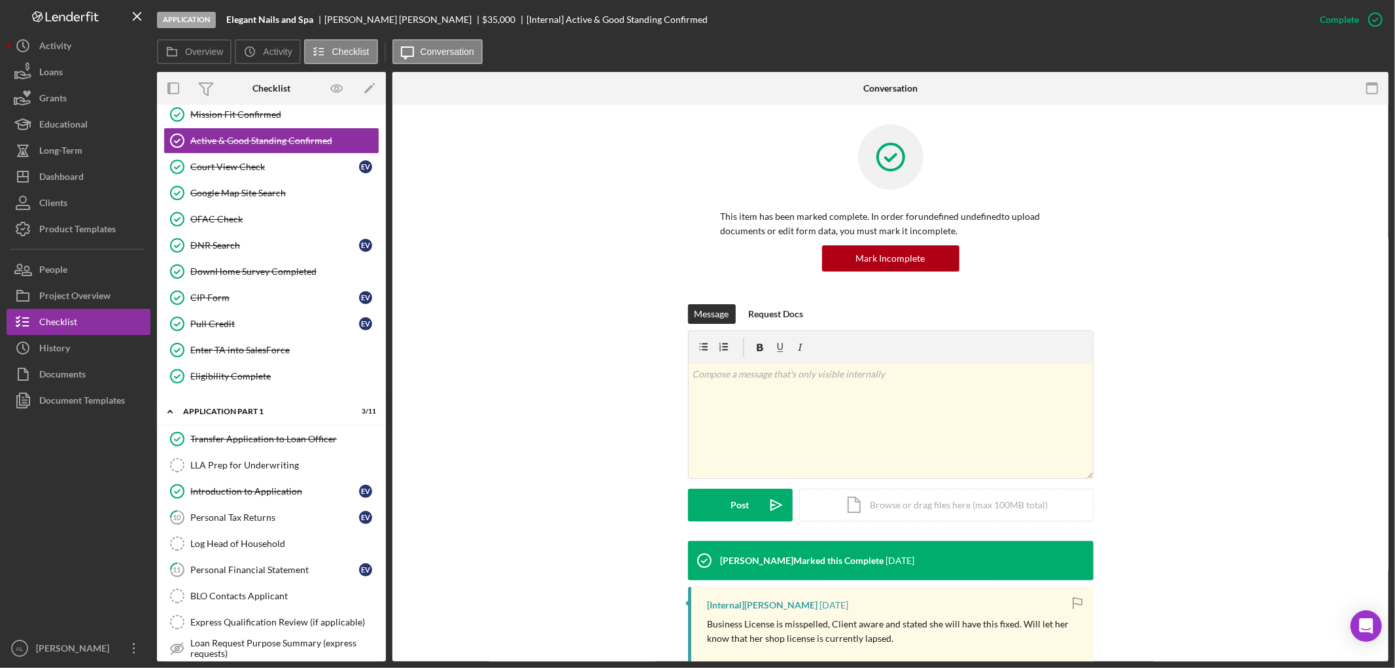
drag, startPoint x: 479, startPoint y: 388, endPoint x: 484, endPoint y: 270, distance: 117.8
click at [484, 270] on div "This item has been marked complete. In order for undefined undefined to upload …" at bounding box center [890, 527] width 996 height 844
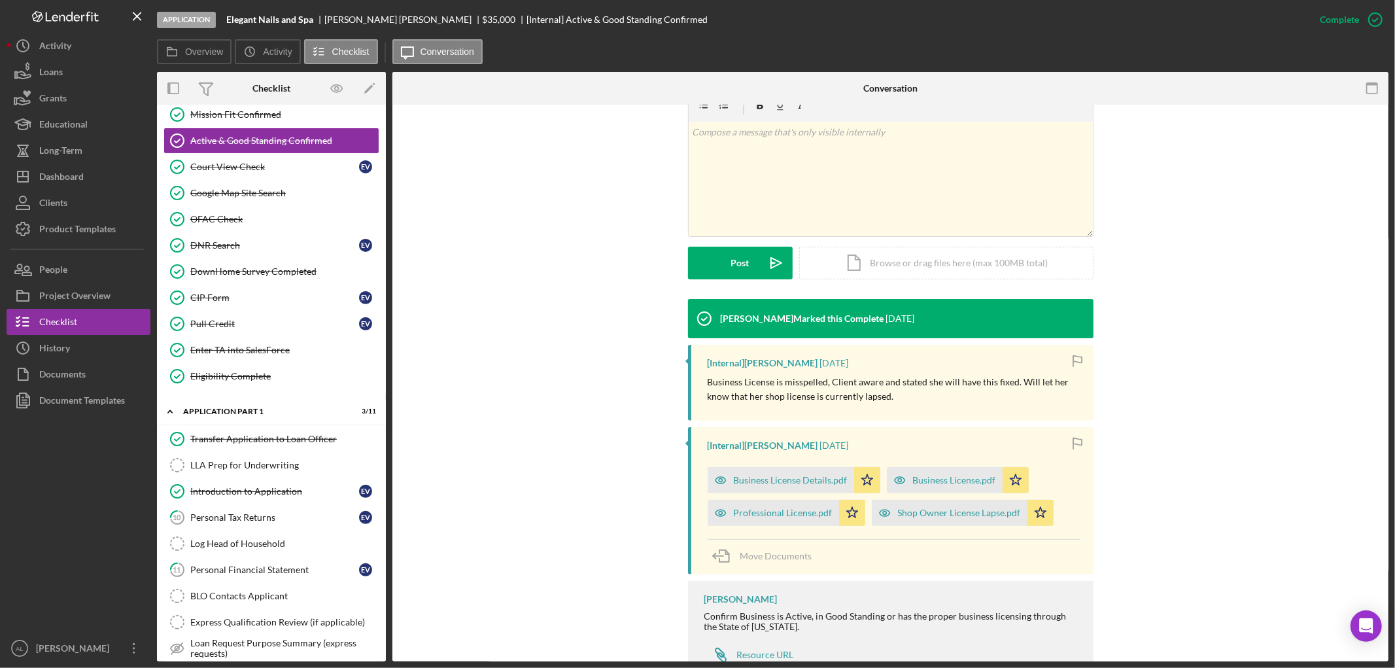
scroll to position [288, 0]
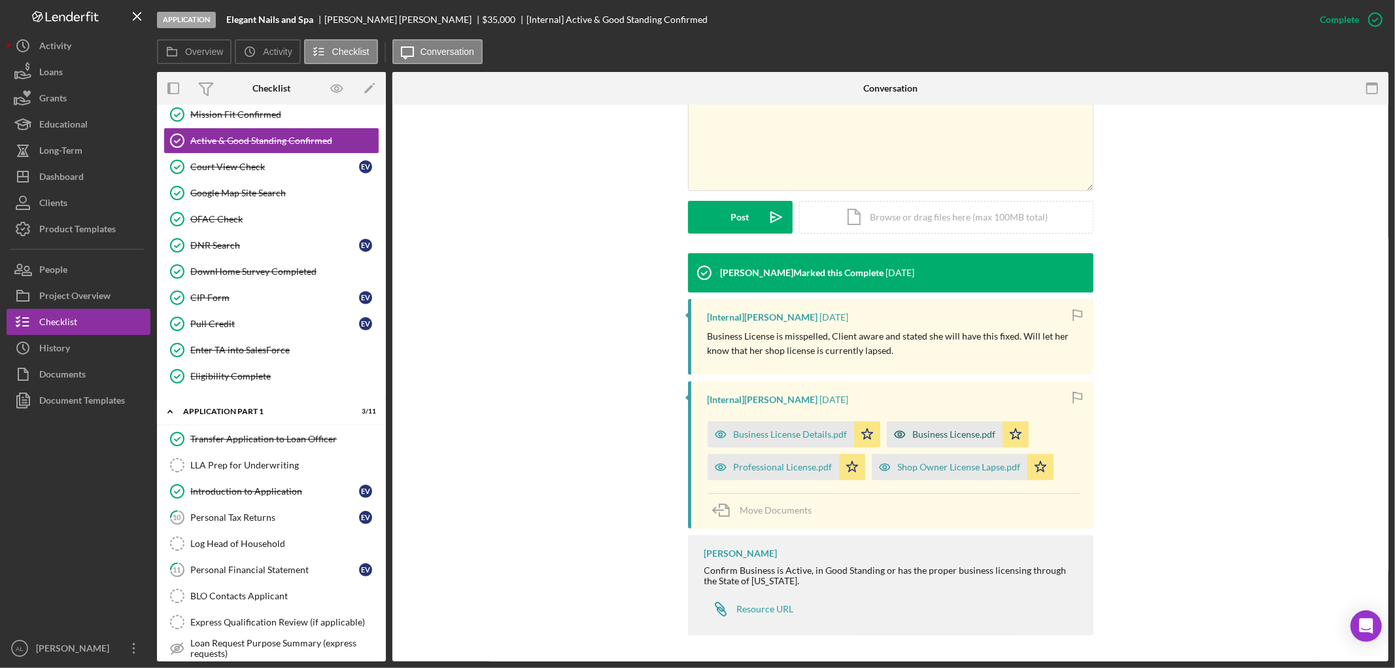
click at [932, 429] on div "Business License.pdf" at bounding box center [954, 434] width 83 height 10
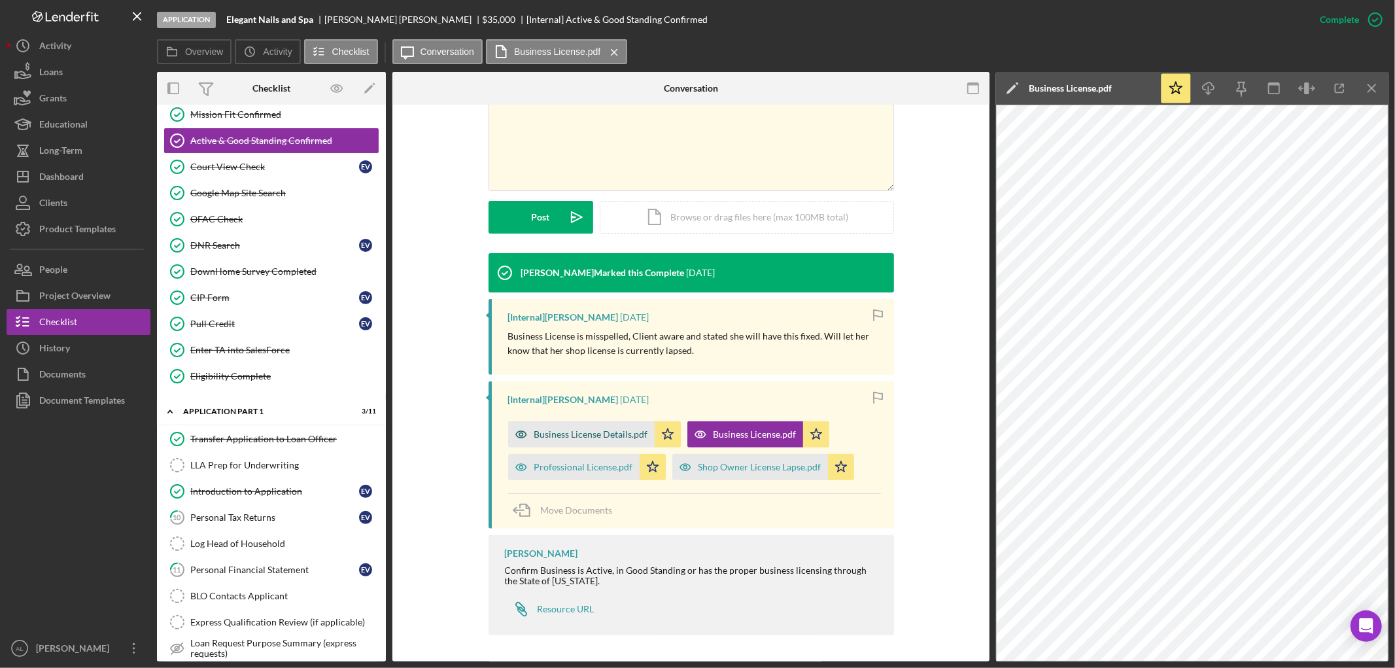
click at [577, 443] on div "Business License Details.pdf" at bounding box center [581, 434] width 146 height 26
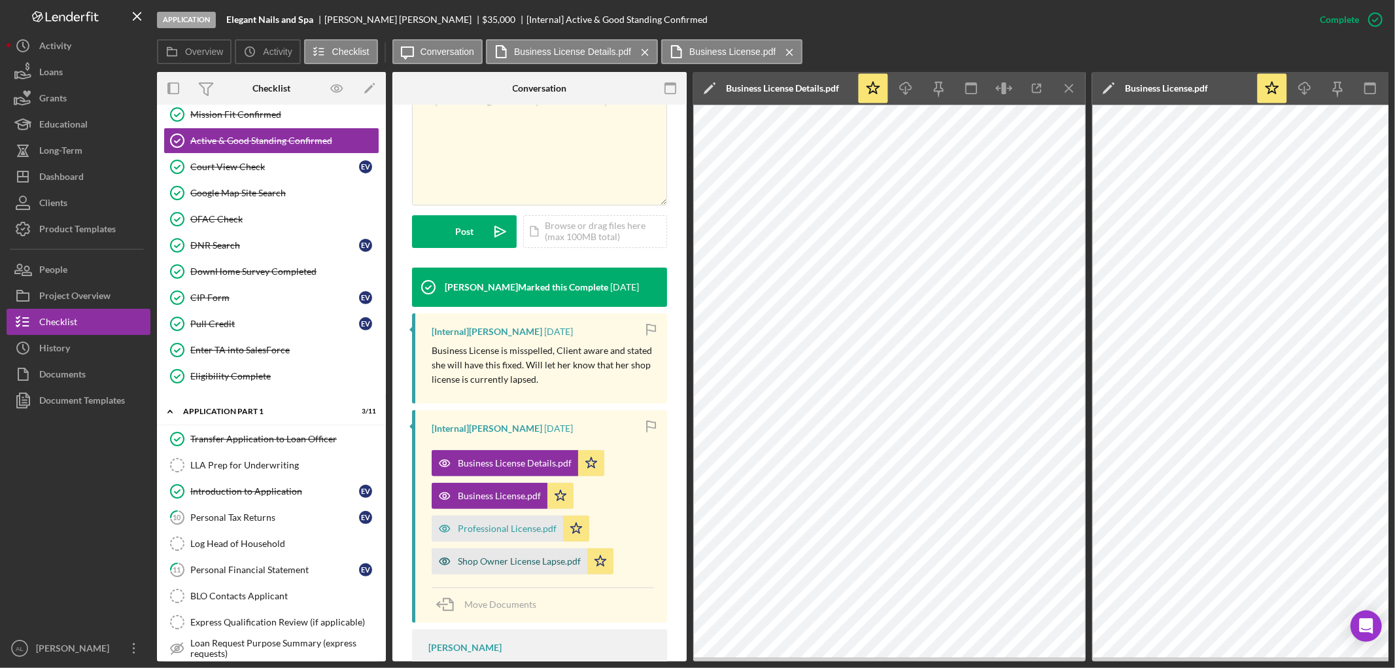
click at [535, 556] on div "Shop Owner License Lapse.pdf" at bounding box center [519, 561] width 123 height 10
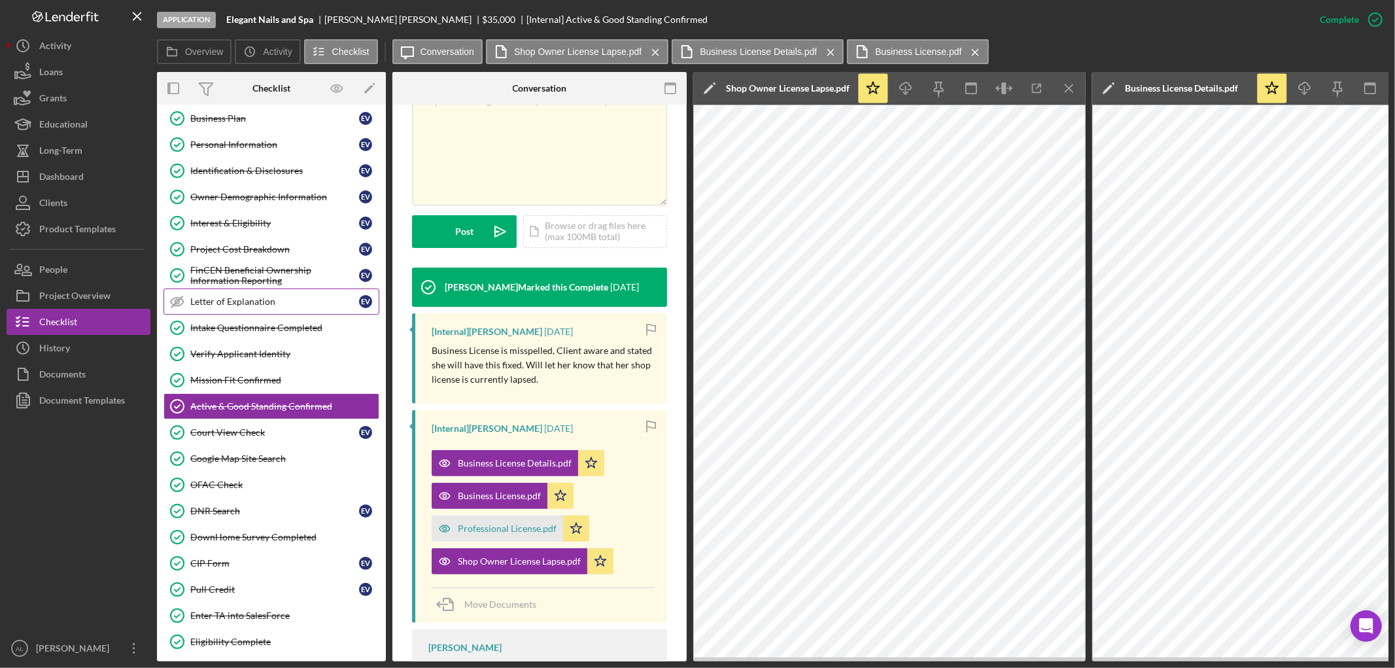
scroll to position [56, 0]
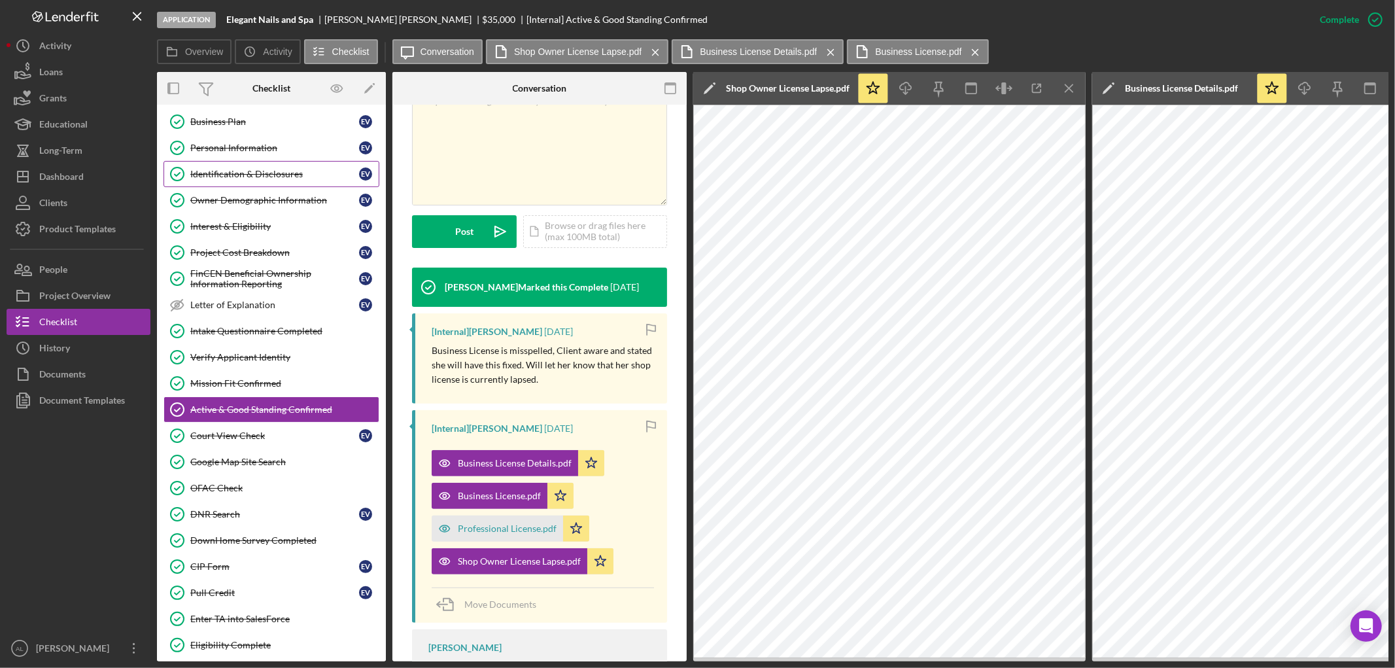
click at [273, 177] on div "Identification & Disclosures" at bounding box center [274, 174] width 169 height 10
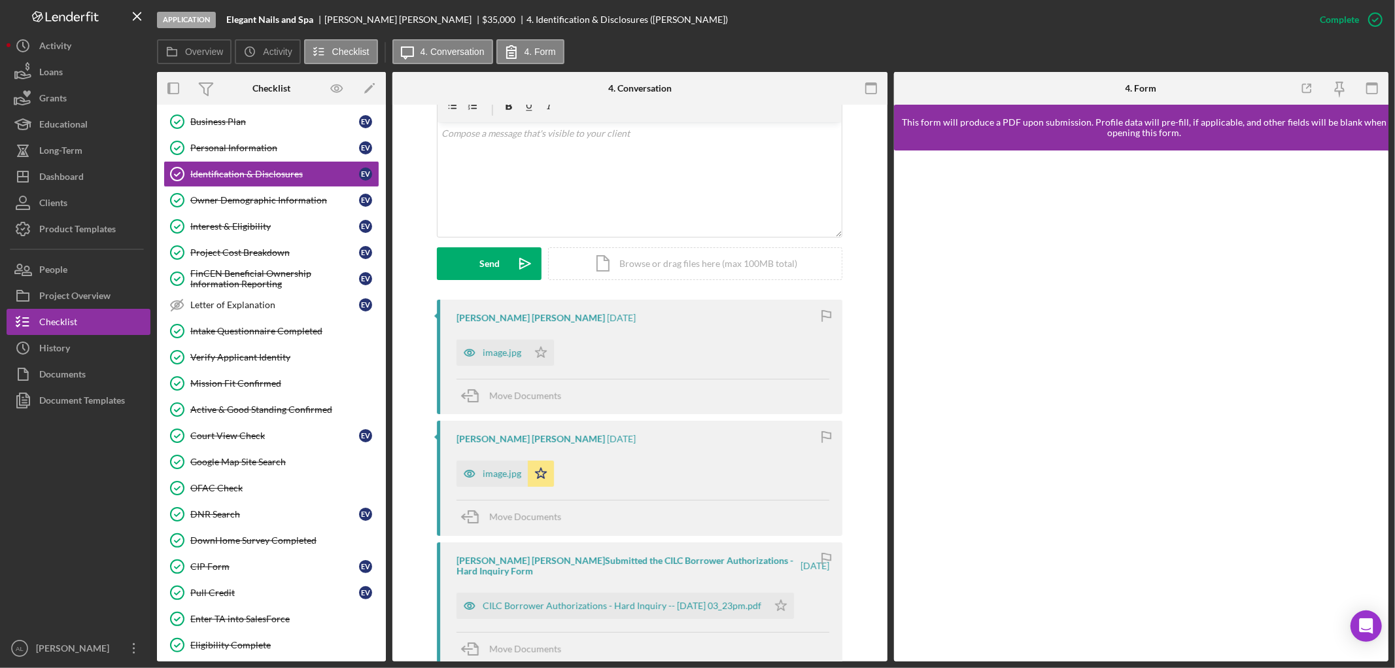
scroll to position [256, 0]
click at [488, 467] on div "image.jpg" at bounding box center [502, 472] width 39 height 10
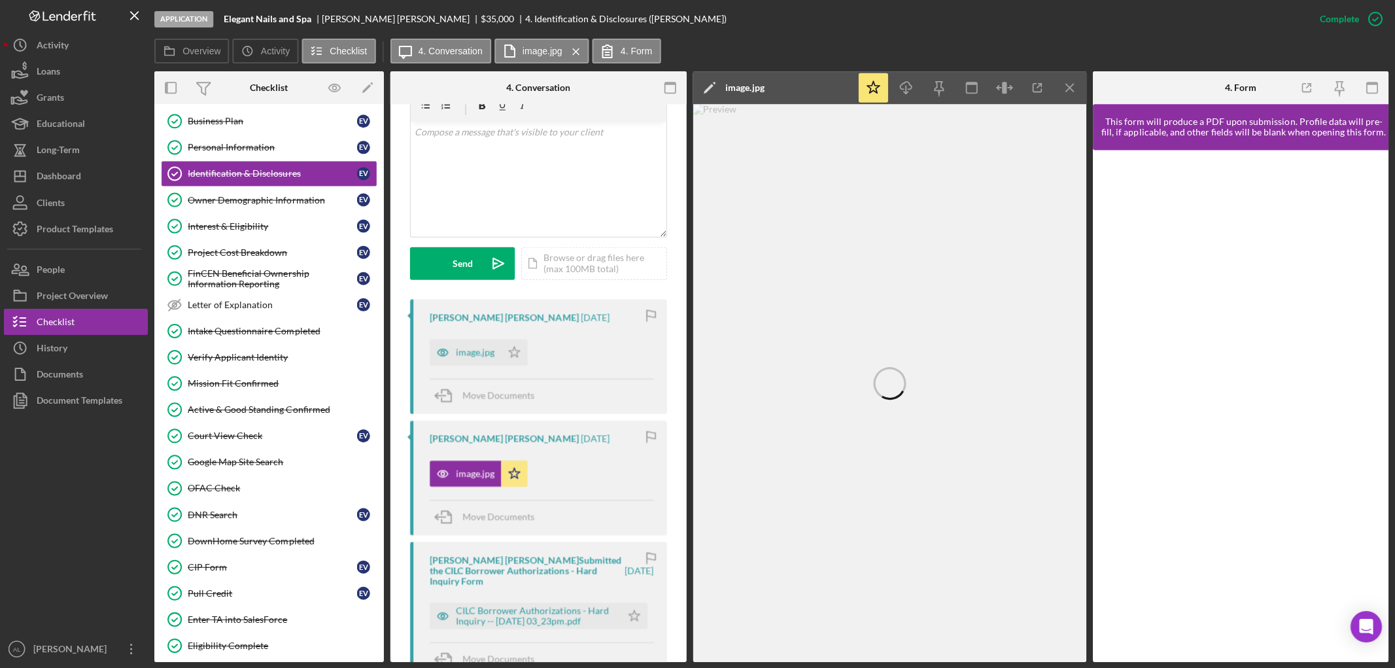
scroll to position [0, 0]
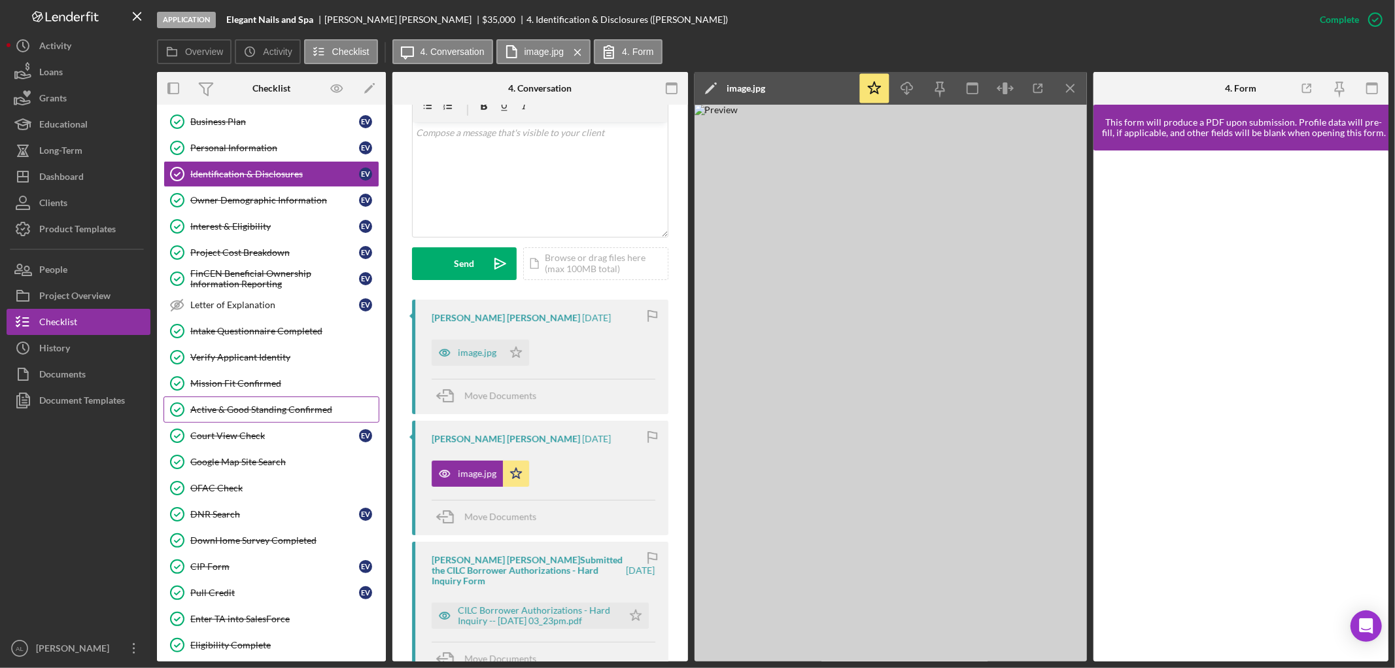
click at [258, 418] on link "Active & Good Standing Confirmed Active & Good Standing Confirmed" at bounding box center [271, 409] width 216 height 26
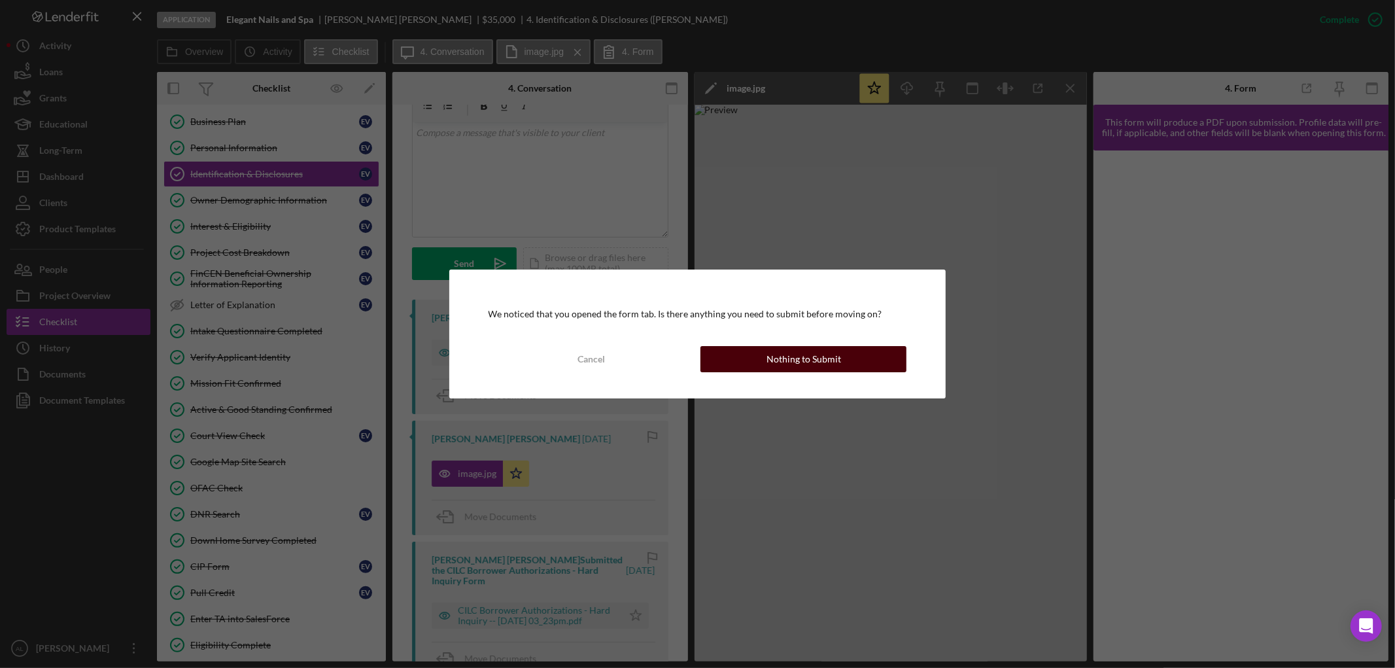
click at [772, 348] on div "Nothing to Submit" at bounding box center [803, 359] width 75 height 26
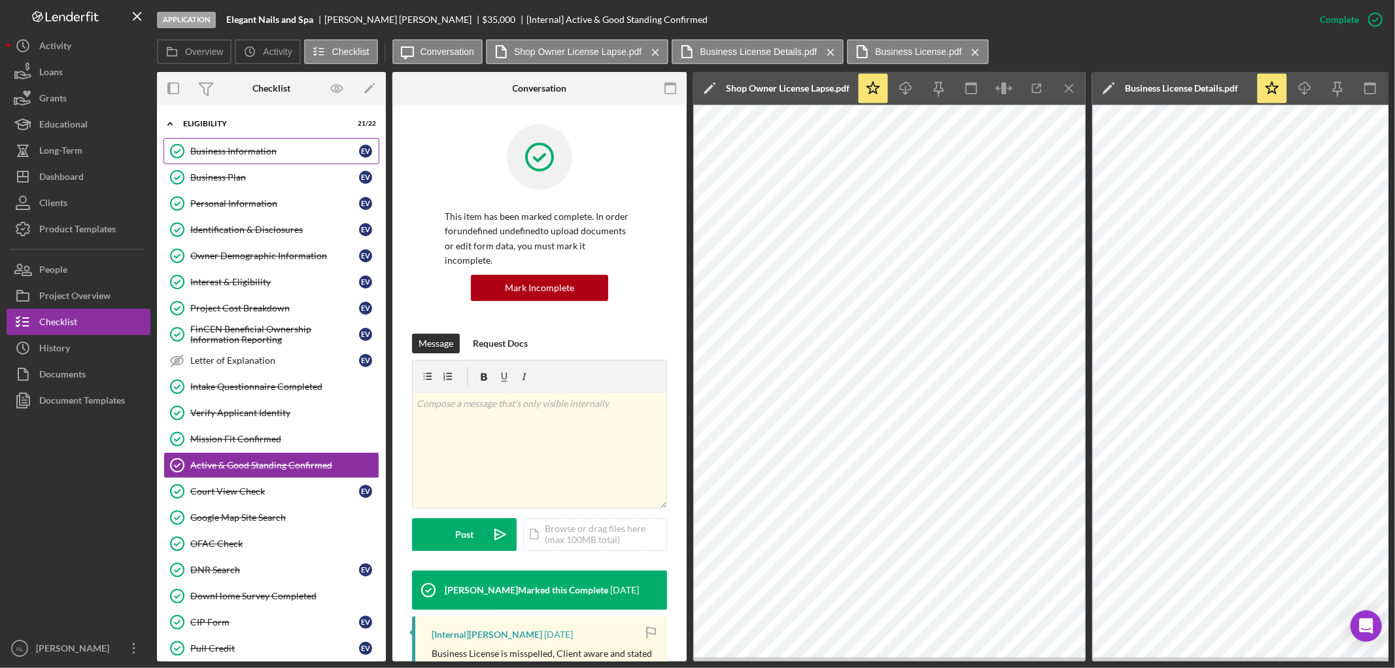
click at [275, 147] on div "Business Information" at bounding box center [274, 151] width 169 height 10
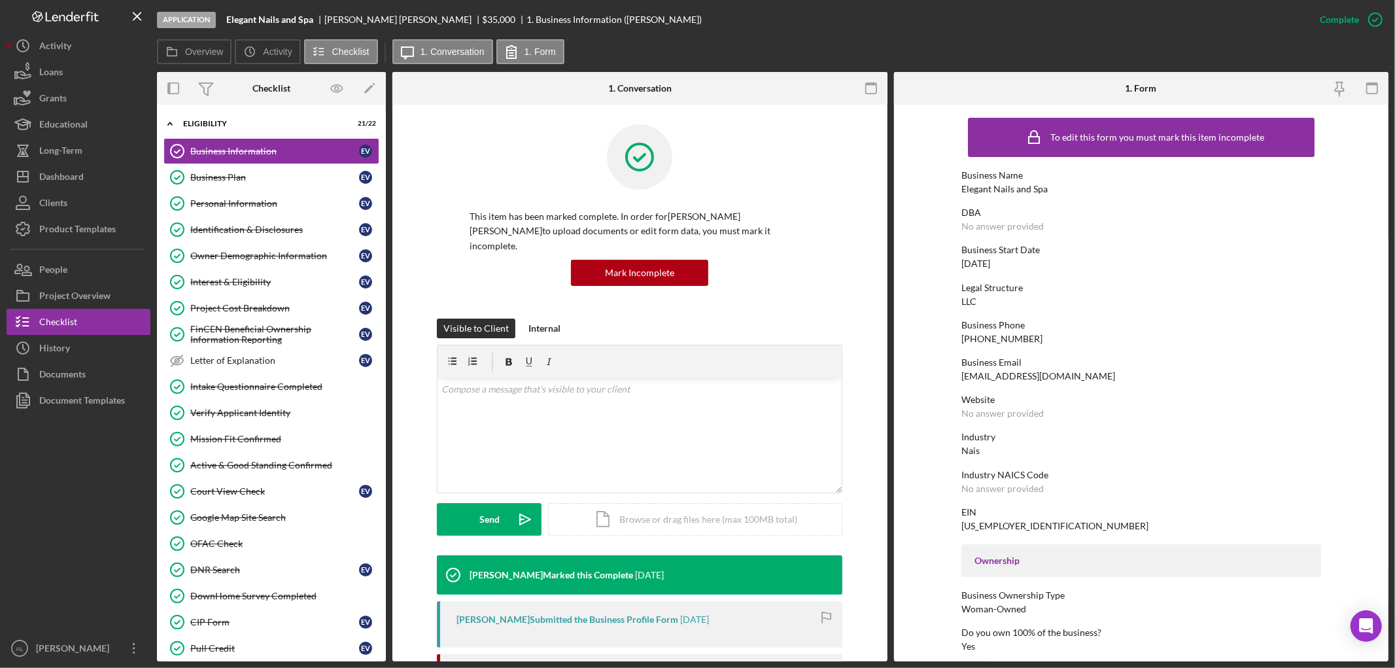
scroll to position [251, 0]
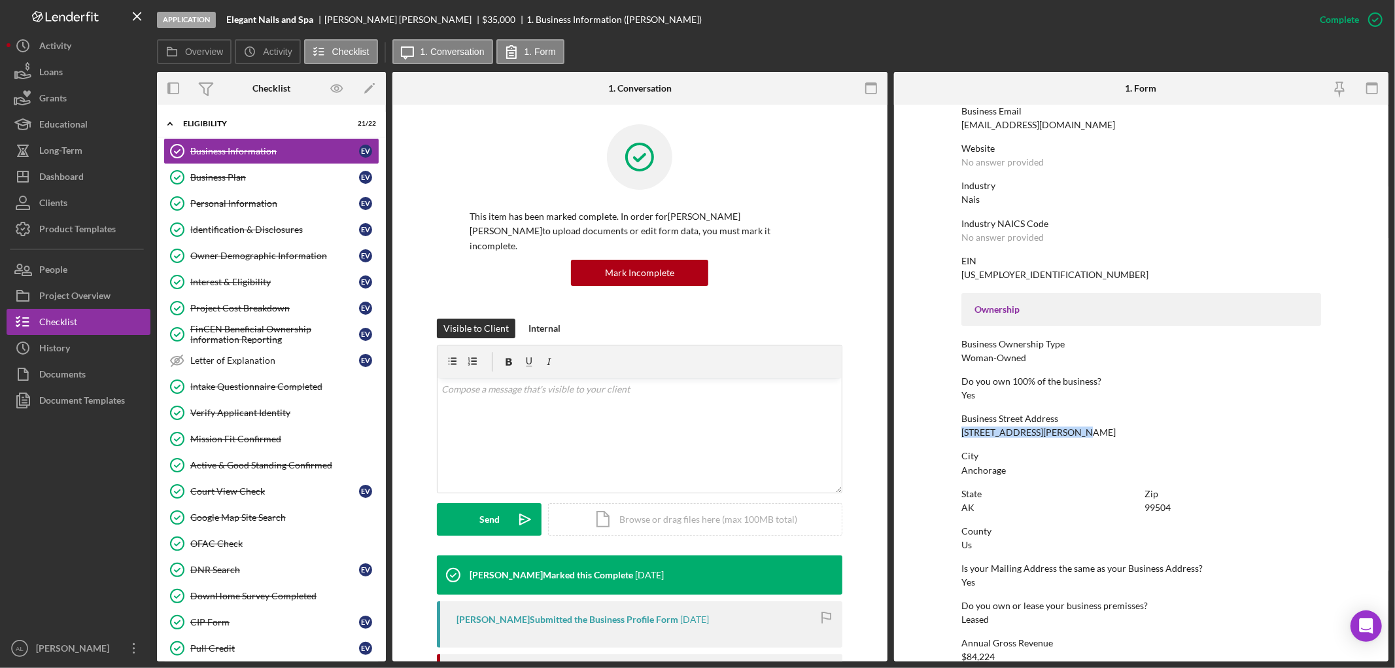
drag, startPoint x: 1076, startPoint y: 432, endPoint x: 957, endPoint y: 430, distance: 119.0
click at [957, 430] on form "To edit this form you must mark this item incomplete Business Name Elegant Nail…" at bounding box center [1141, 383] width 495 height 556
copy div "[STREET_ADDRESS][PERSON_NAME]"
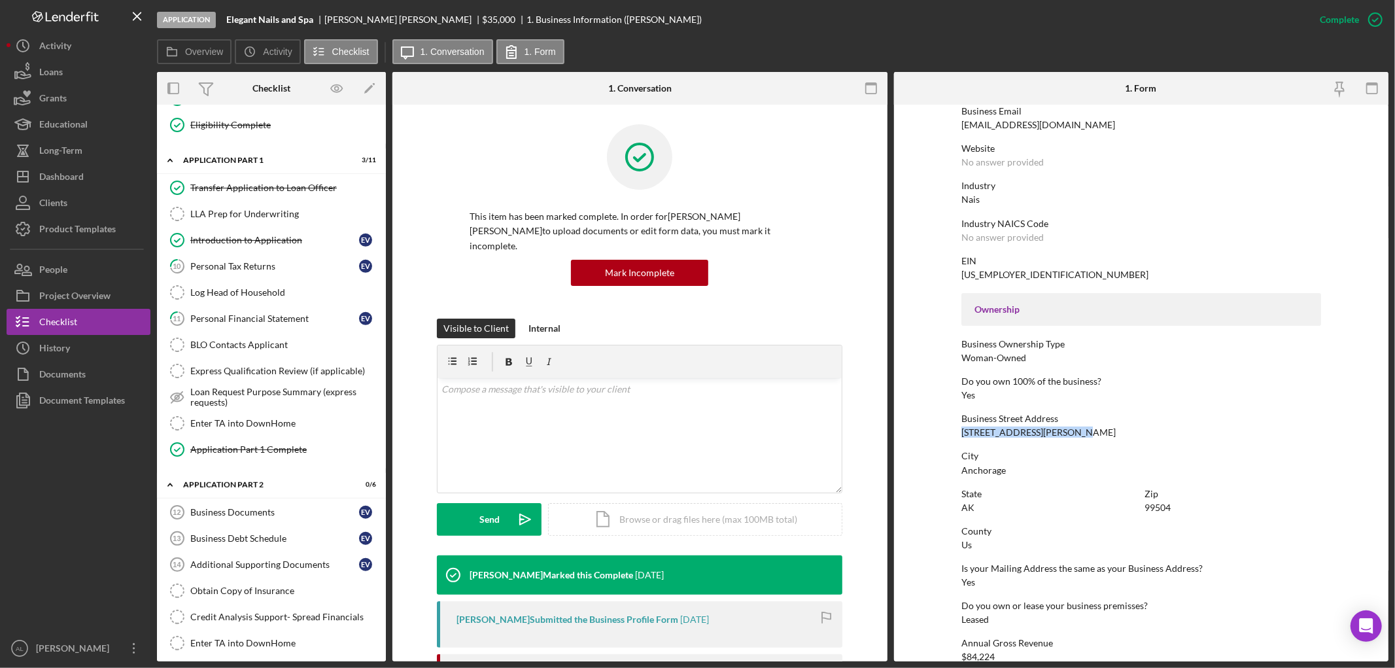
scroll to position [591, 0]
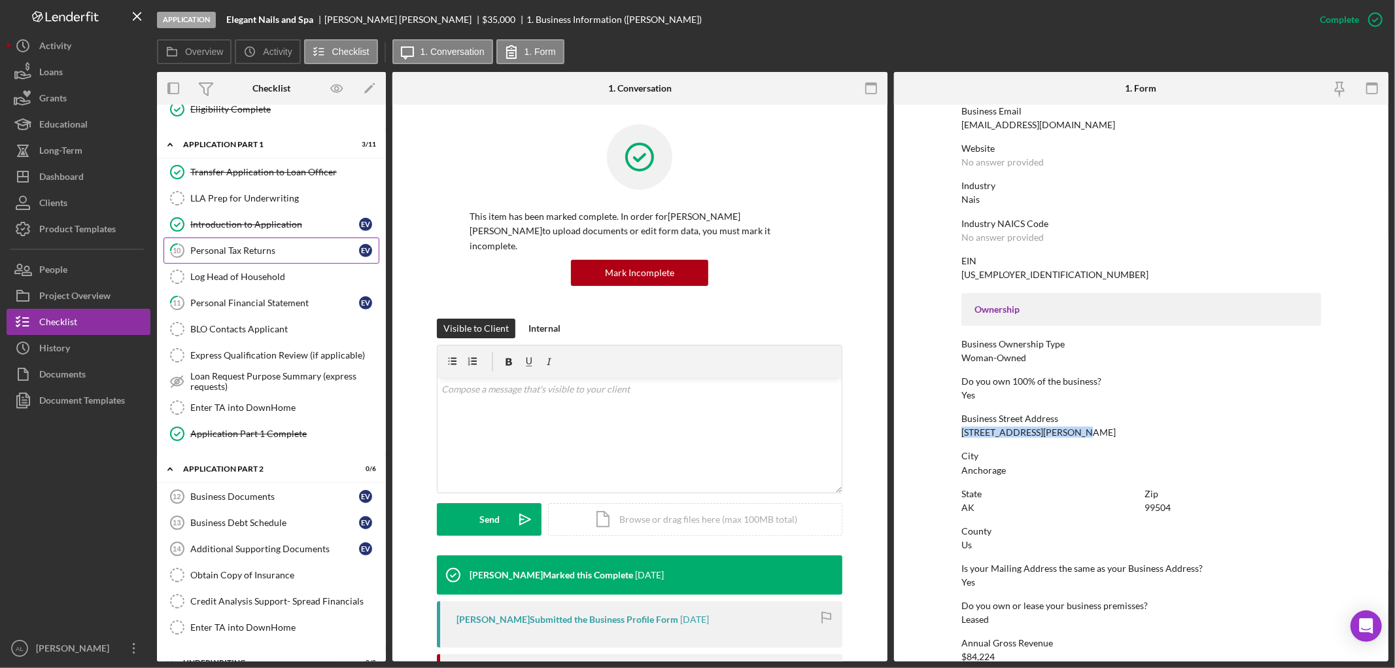
click at [271, 250] on div "Personal Tax Returns" at bounding box center [274, 250] width 169 height 10
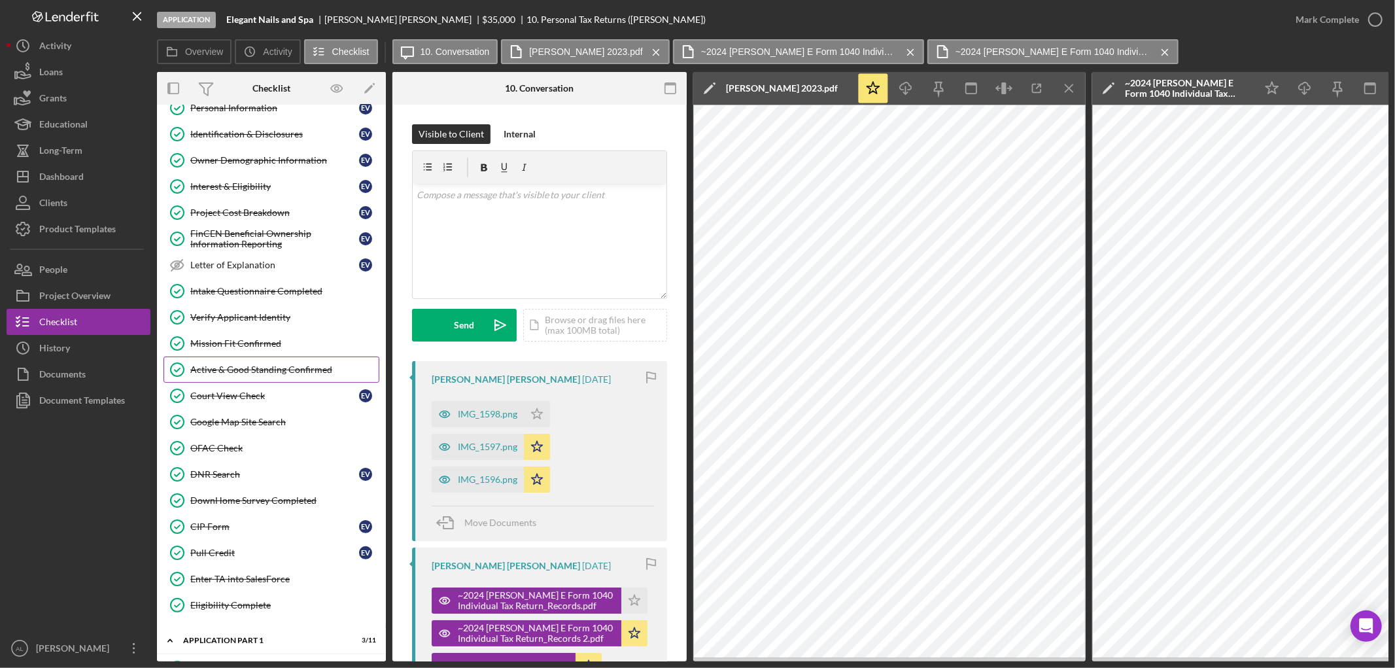
scroll to position [92, 0]
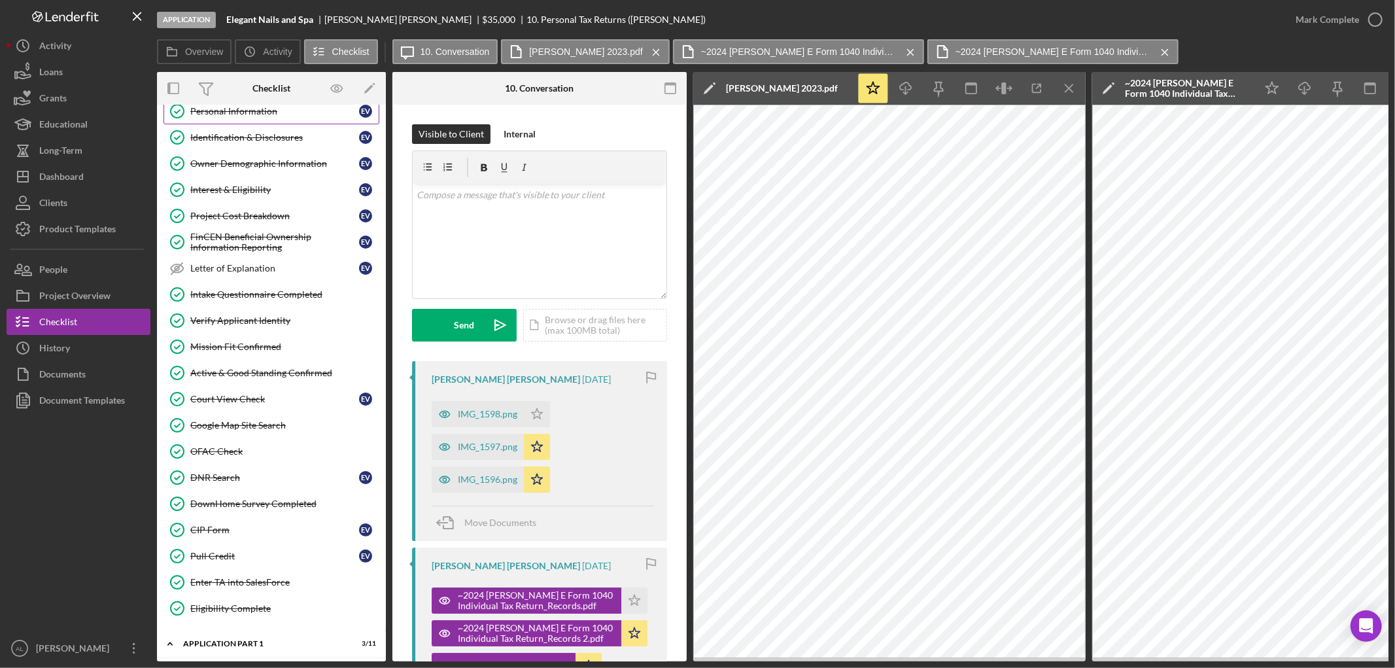
click at [257, 118] on link "Personal Information Personal Information E V" at bounding box center [271, 111] width 216 height 26
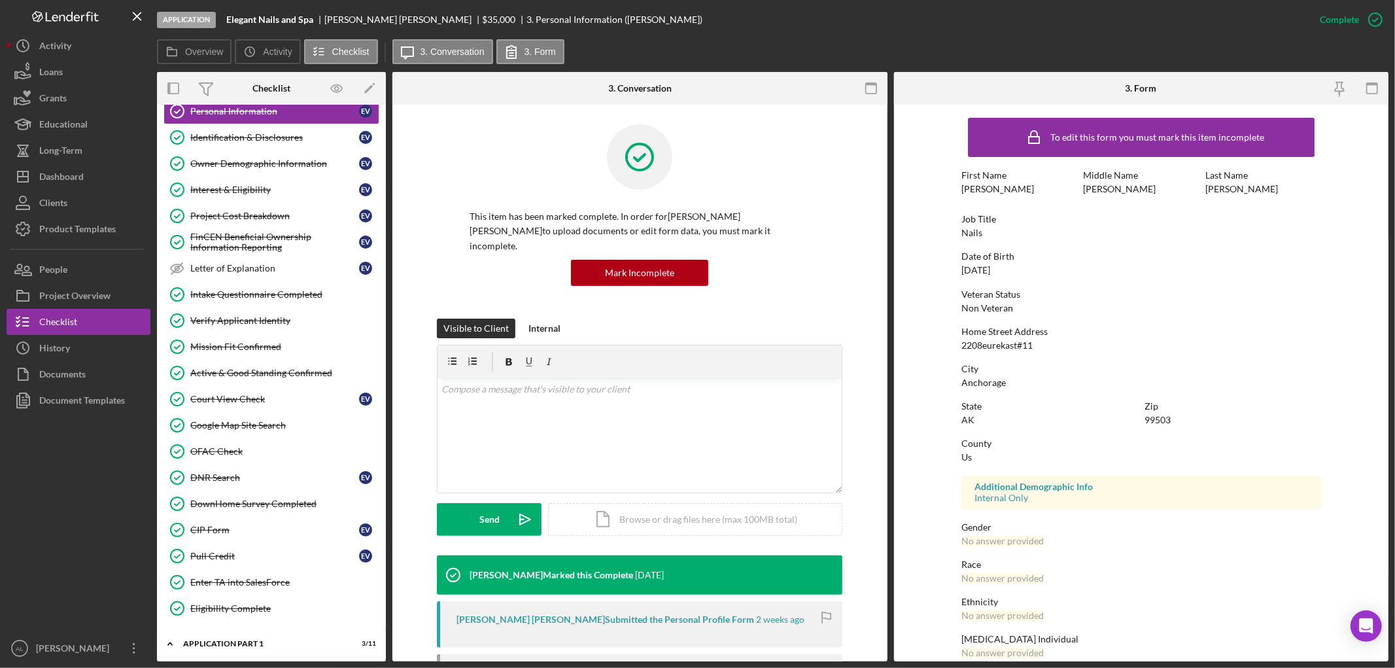
click at [1043, 347] on div "Home Street Address [STREET_ADDRESS]" at bounding box center [1141, 338] width 360 height 24
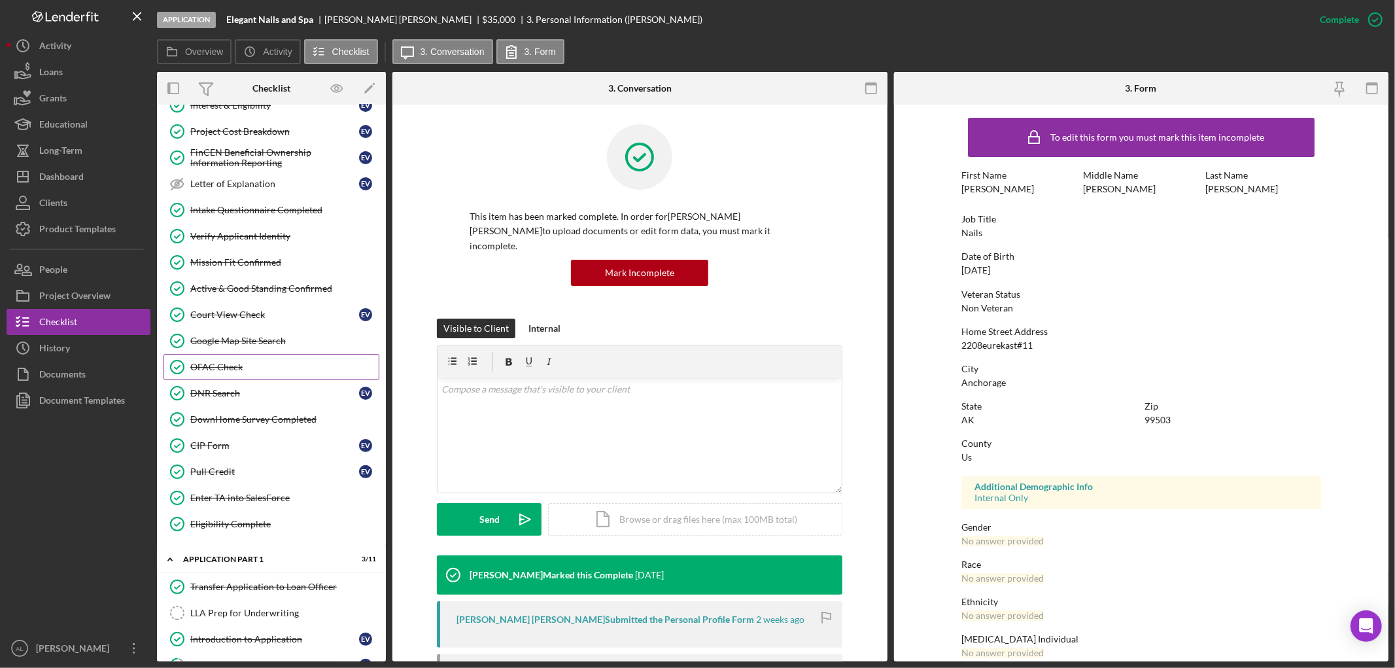
scroll to position [177, 0]
click at [237, 262] on div "Mission Fit Confirmed" at bounding box center [284, 261] width 188 height 10
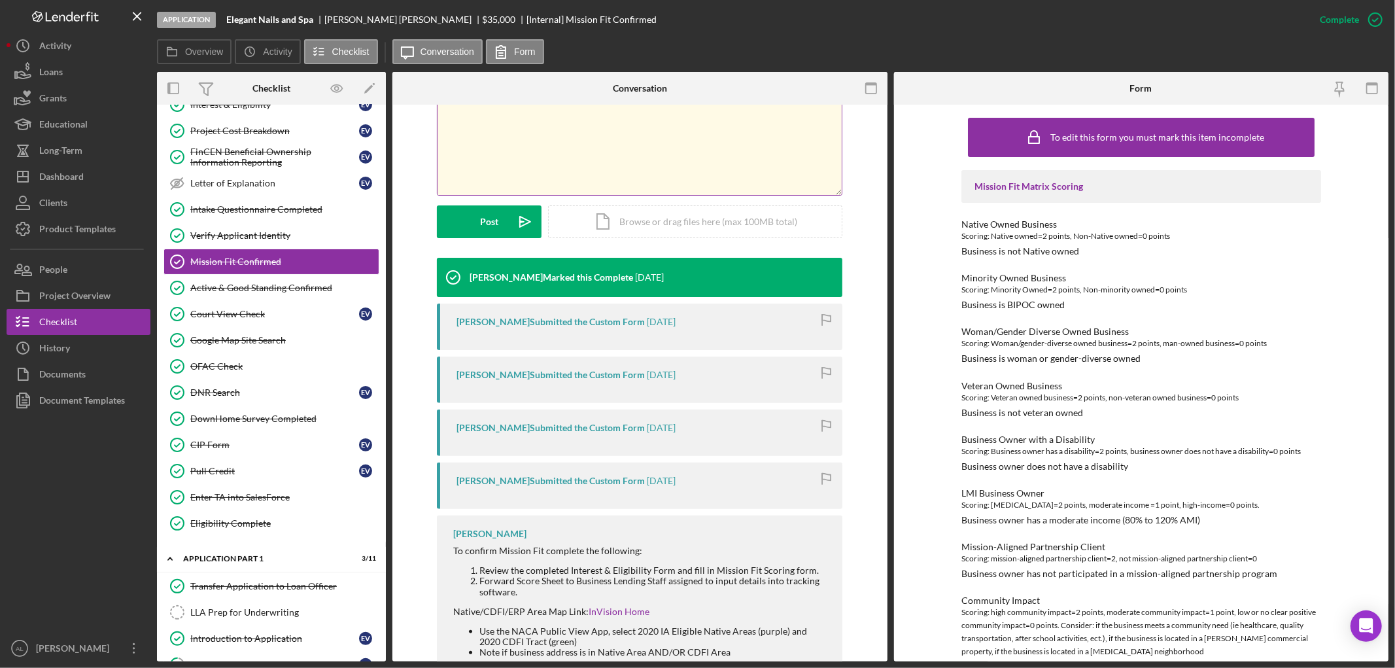
scroll to position [337, 0]
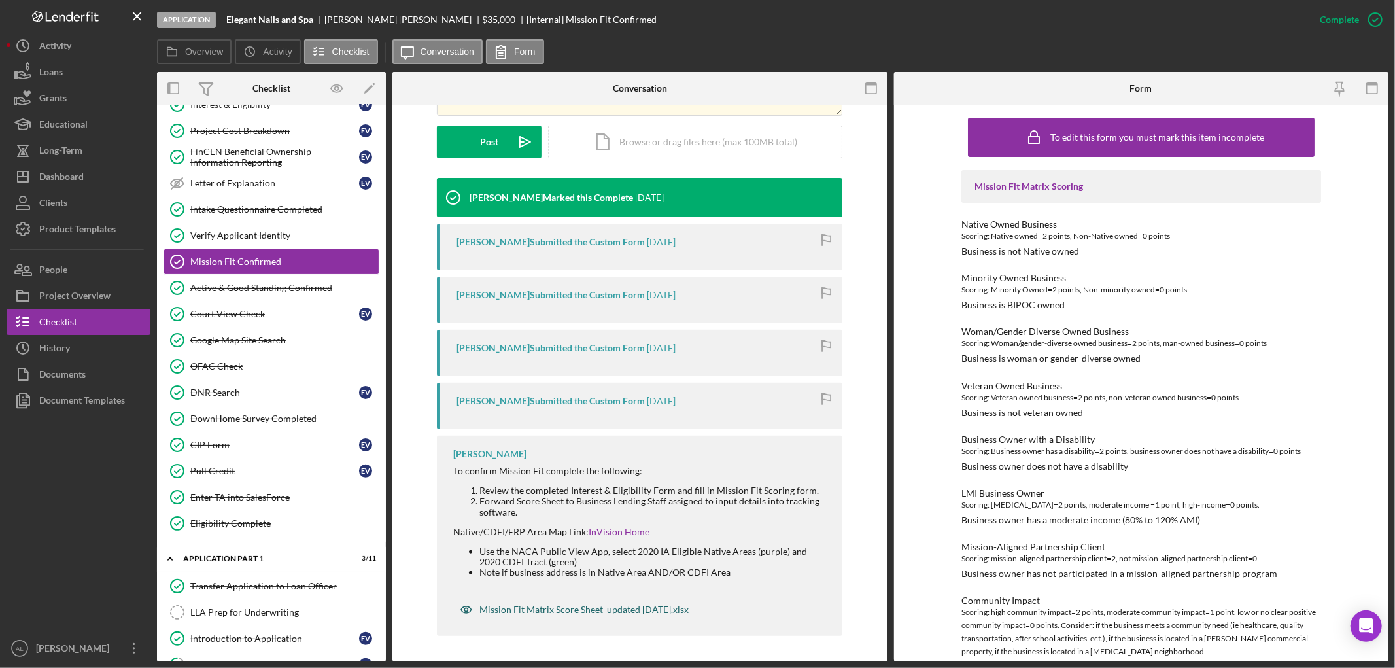
click at [585, 599] on div "Mission Fit Matrix Score Sheet_updated [DATE].xlsx" at bounding box center [574, 609] width 242 height 26
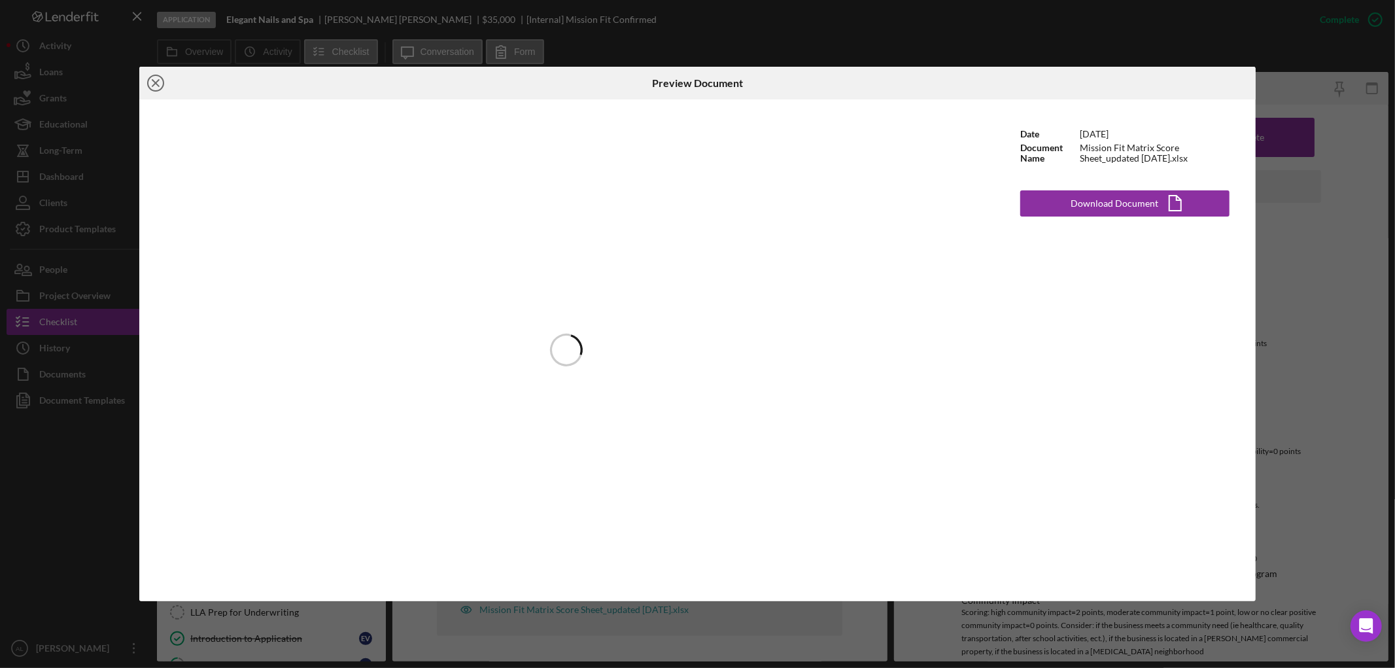
click at [158, 82] on icon "Icon/Close" at bounding box center [155, 83] width 33 height 33
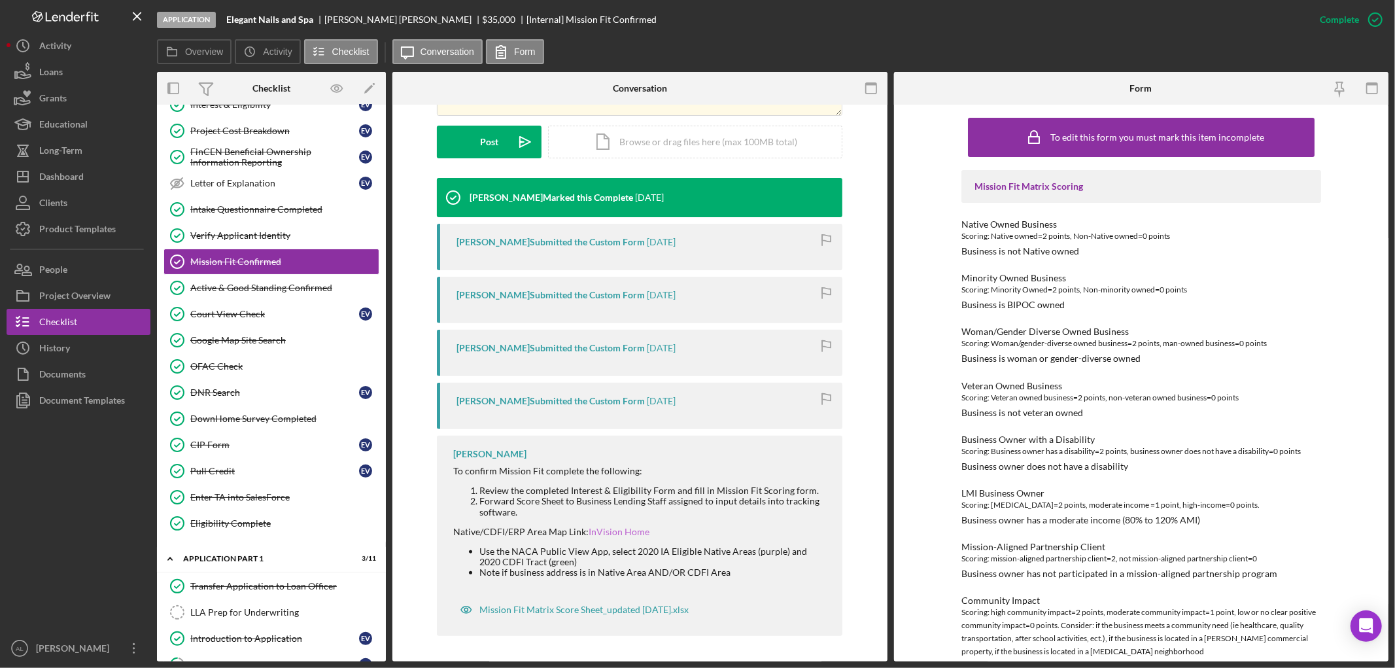
click at [621, 526] on link "InVision Home" at bounding box center [618, 531] width 61 height 11
